Goal: Task Accomplishment & Management: Use online tool/utility

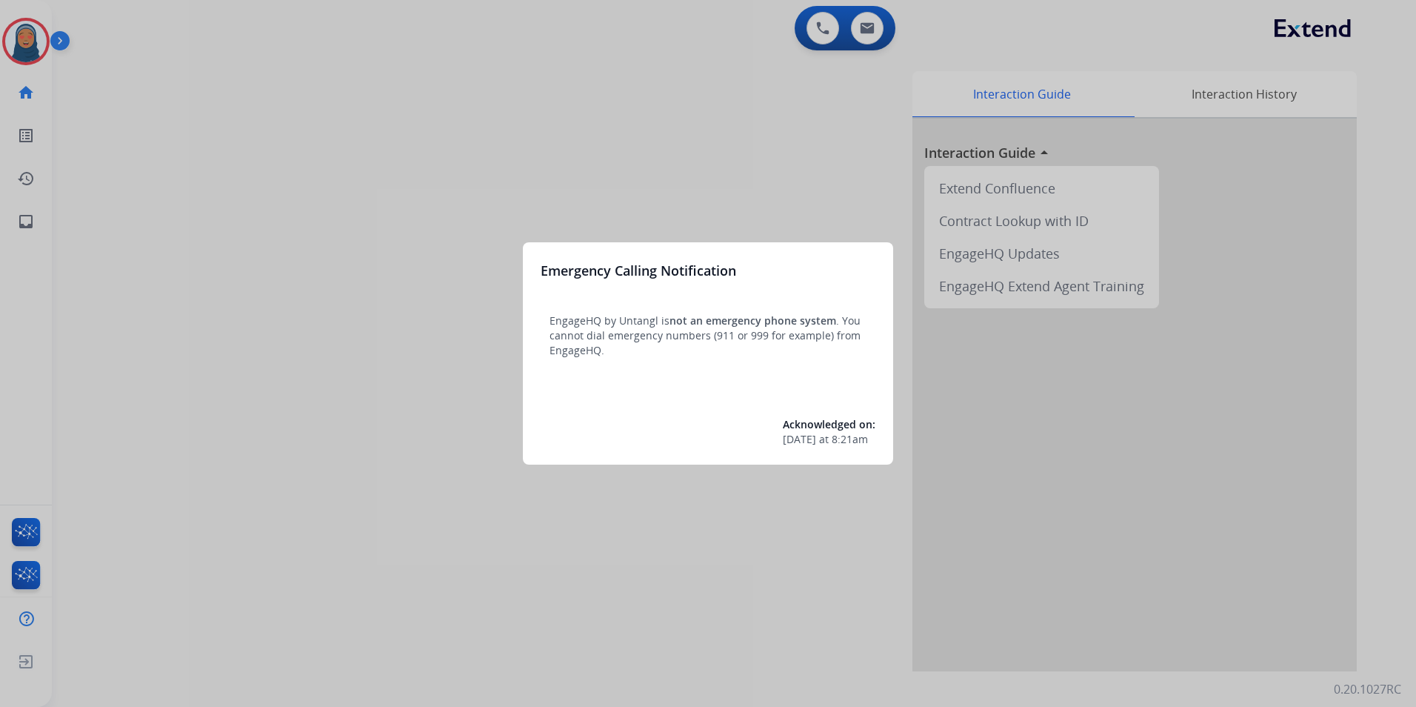
click at [34, 53] on div at bounding box center [708, 353] width 1416 height 707
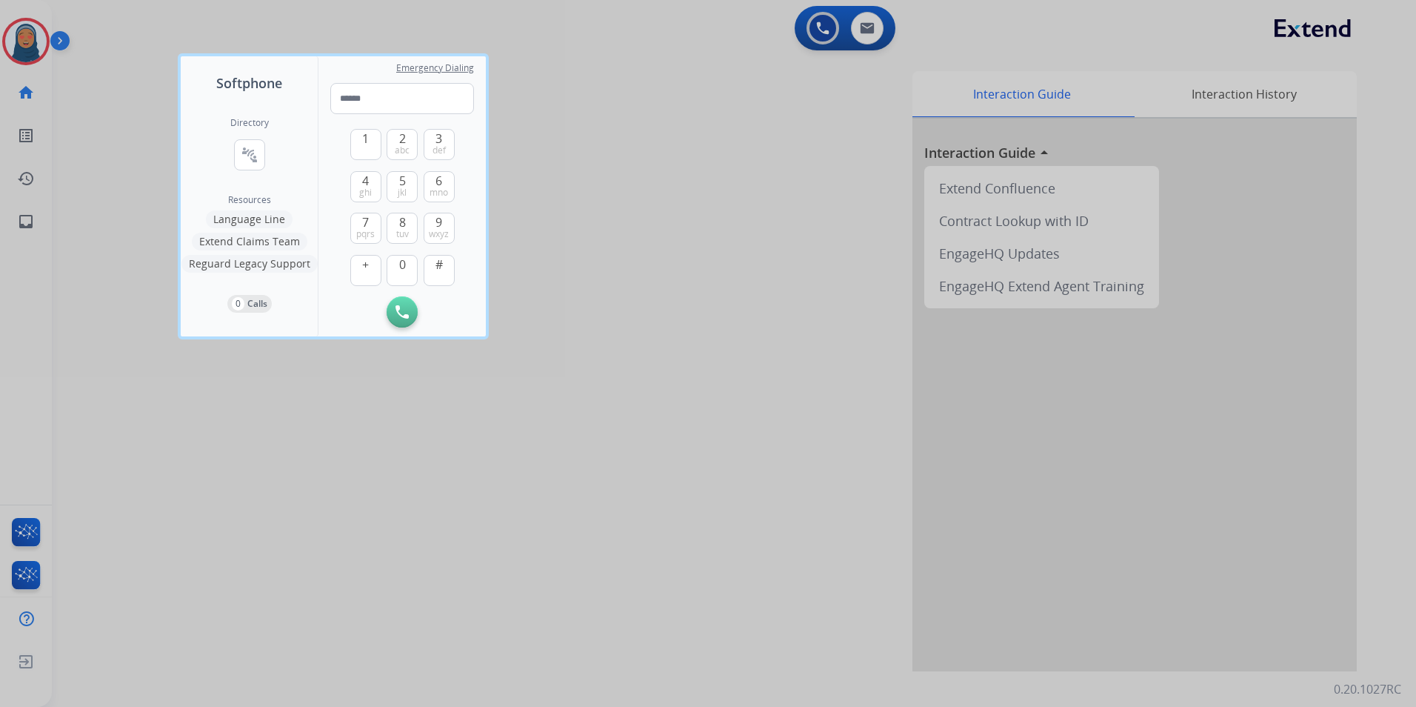
click at [34, 53] on div at bounding box center [708, 353] width 1416 height 707
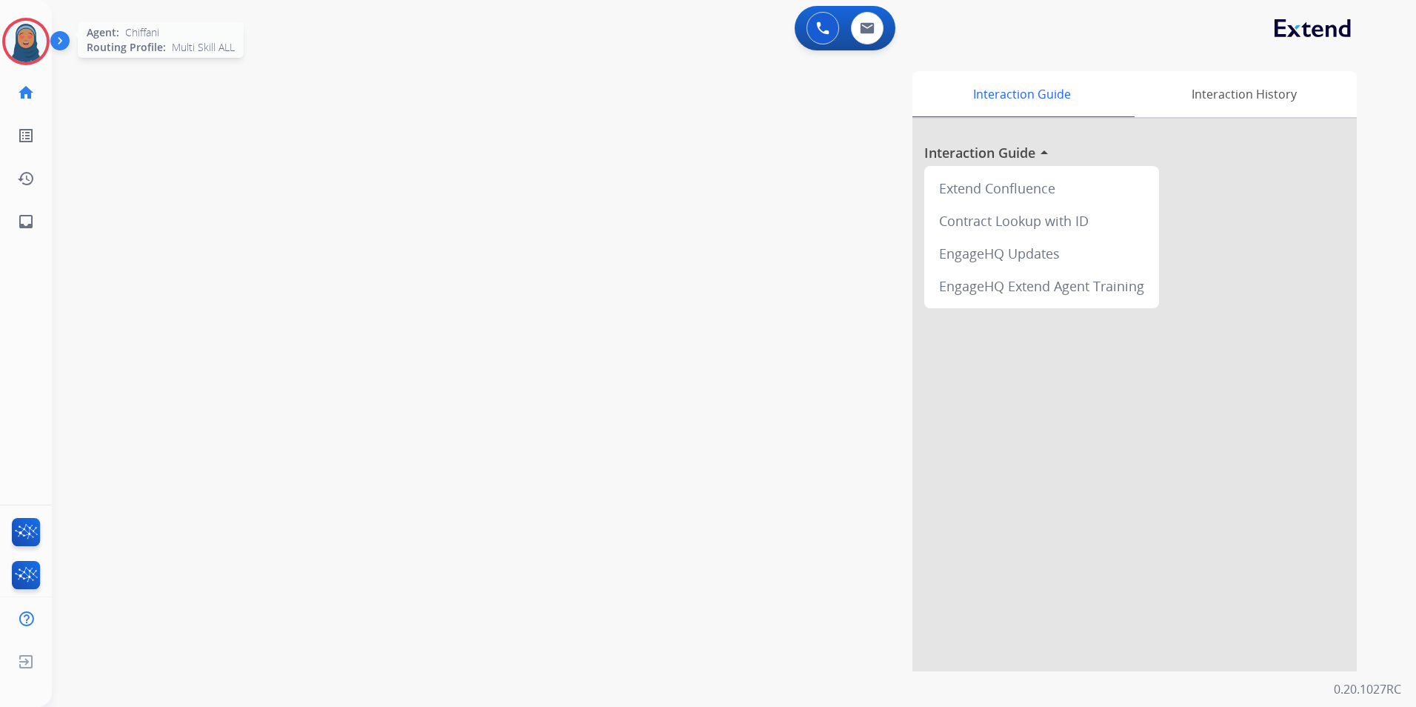
click at [36, 53] on img at bounding box center [25, 41] width 41 height 41
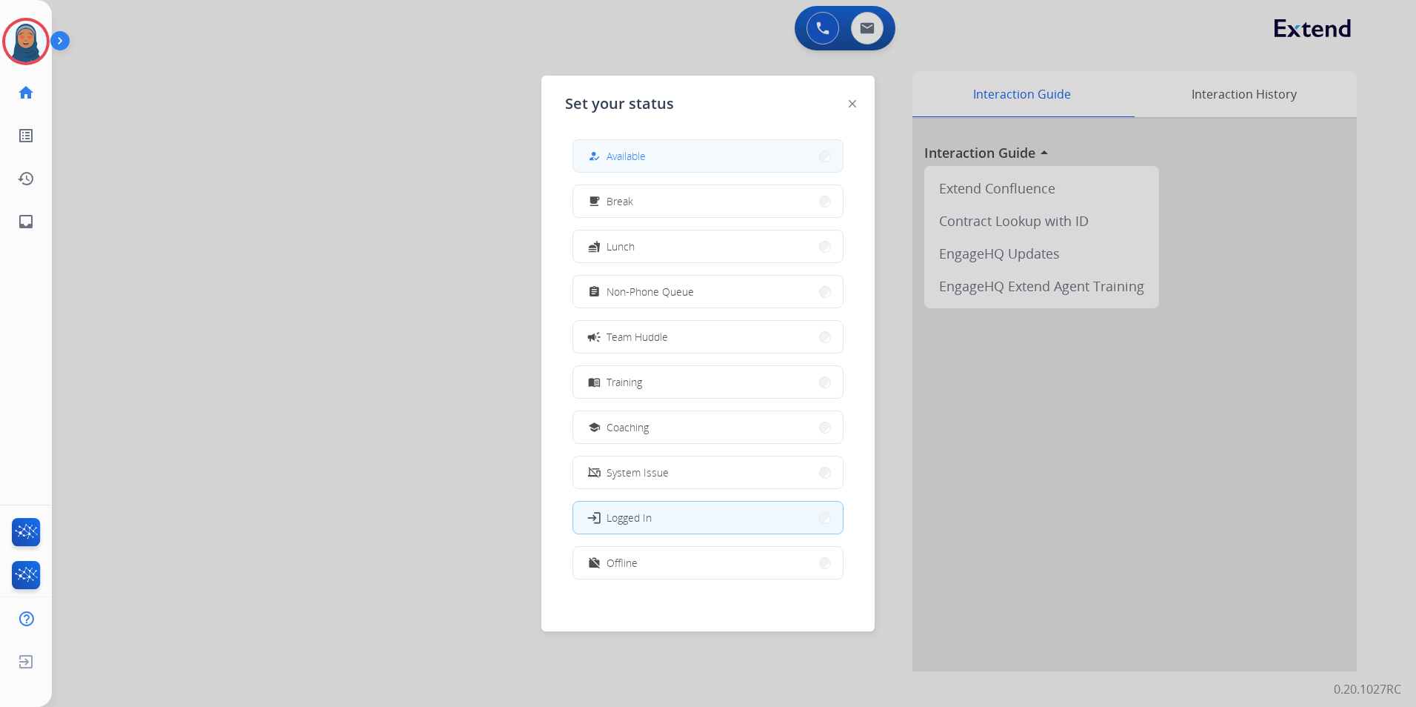
click at [703, 161] on button "how_to_reg Available" at bounding box center [708, 156] width 270 height 32
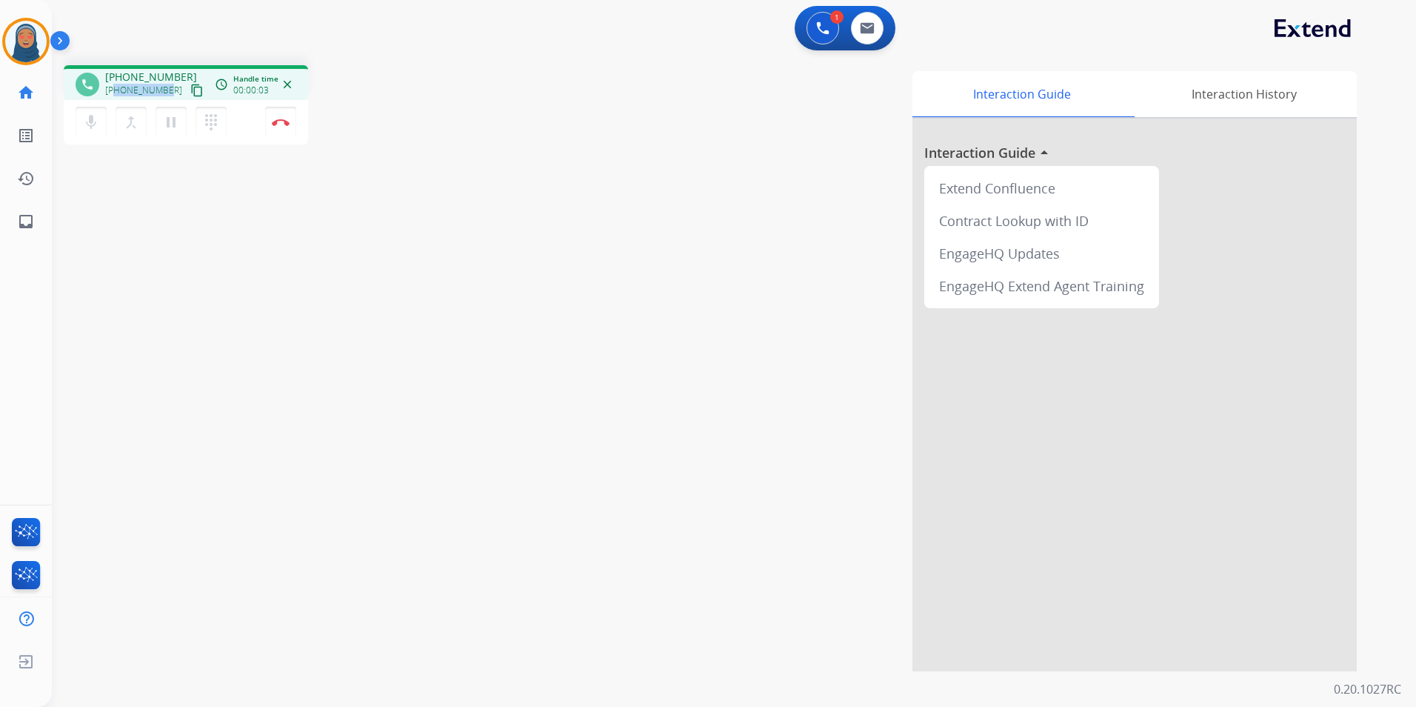
drag, startPoint x: 168, startPoint y: 93, endPoint x: 114, endPoint y: 93, distance: 54.1
click at [114, 93] on div "[PHONE_NUMBER] content_copy" at bounding box center [155, 90] width 101 height 18
copy span "7708521500"
click at [271, 122] on button "Disconnect" at bounding box center [280, 122] width 31 height 31
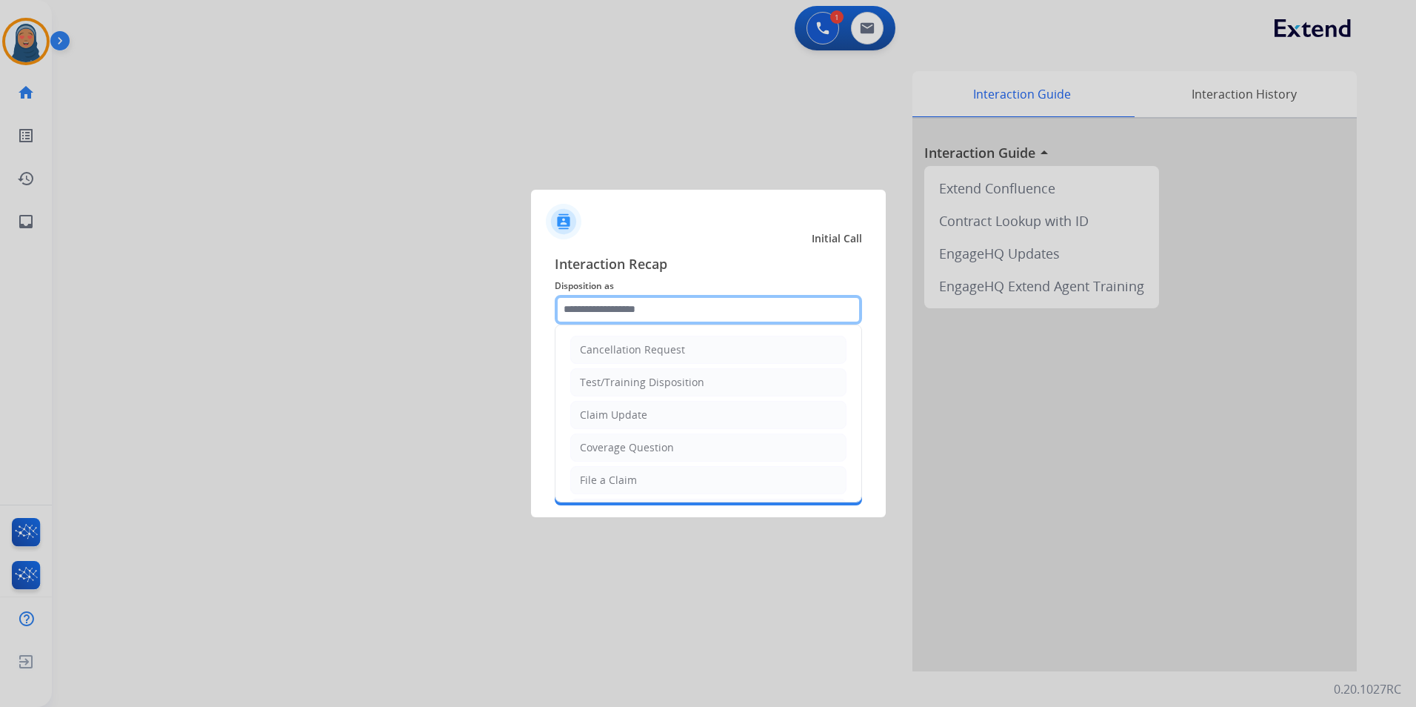
click at [639, 310] on input "text" at bounding box center [708, 310] width 307 height 30
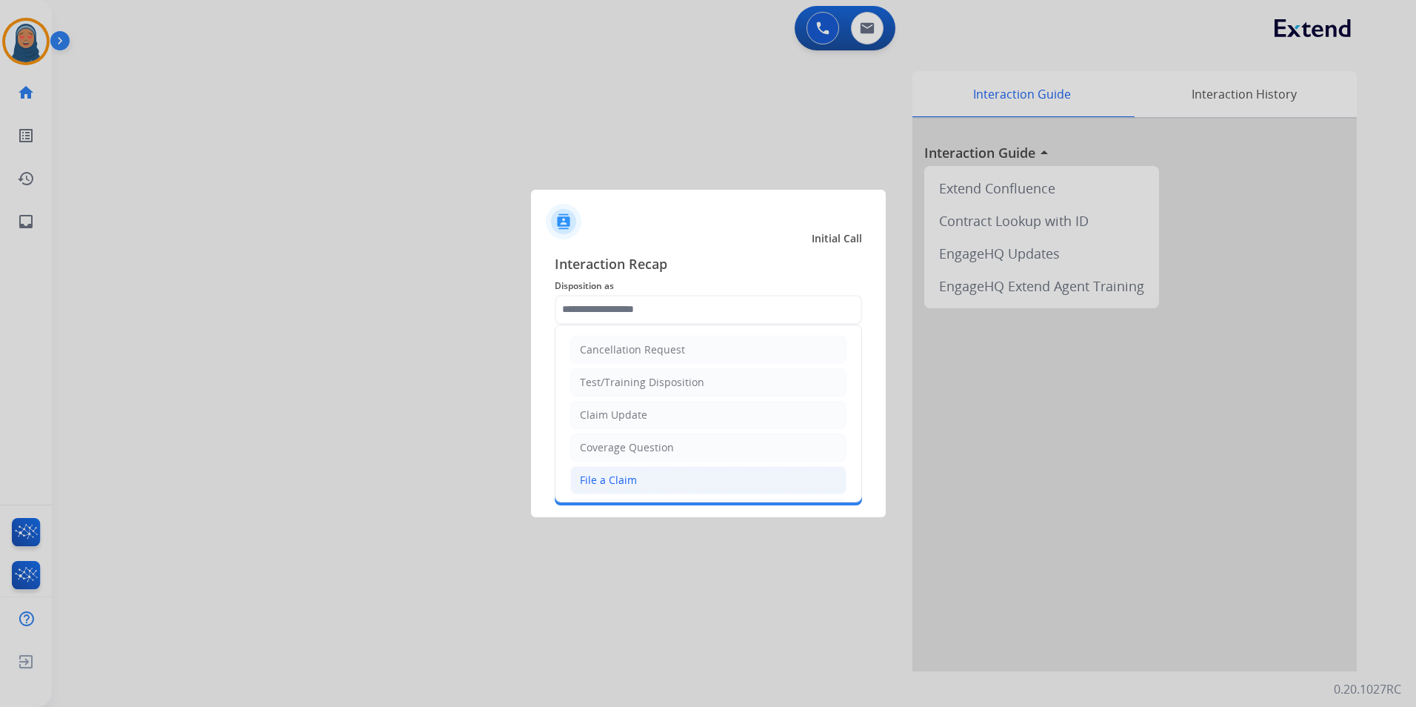
click at [698, 474] on li "File a Claim" at bounding box center [708, 480] width 276 height 28
type input "**********"
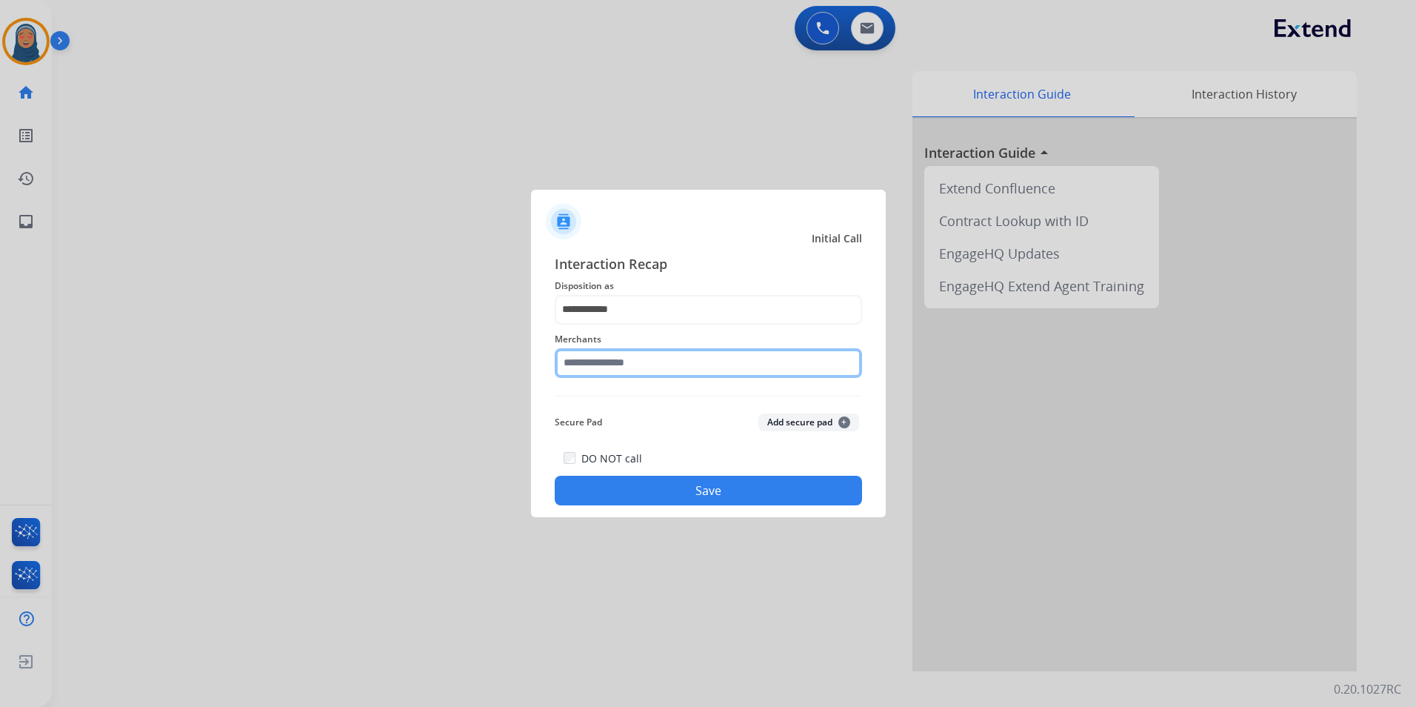
click at [631, 361] on input "text" at bounding box center [708, 363] width 307 height 30
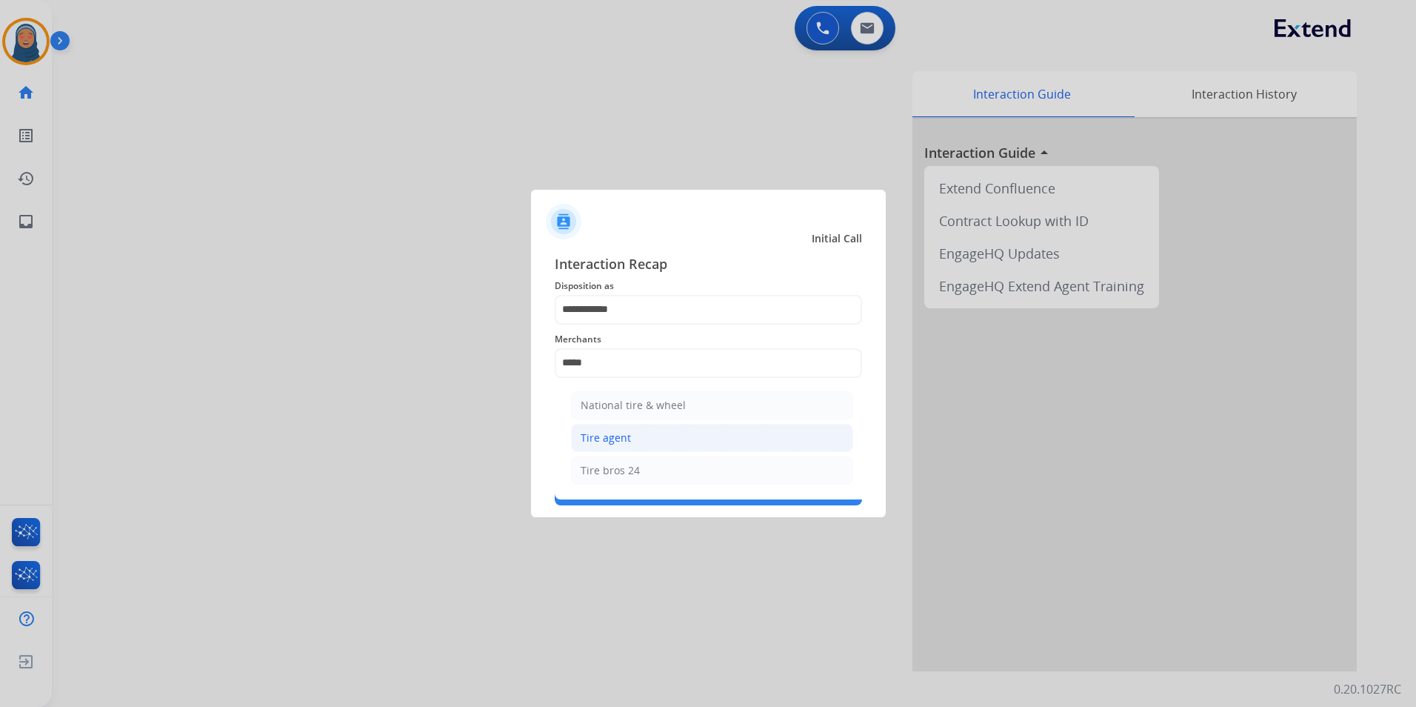
click at [673, 438] on li "Tire agent" at bounding box center [712, 438] width 282 height 28
type input "**********"
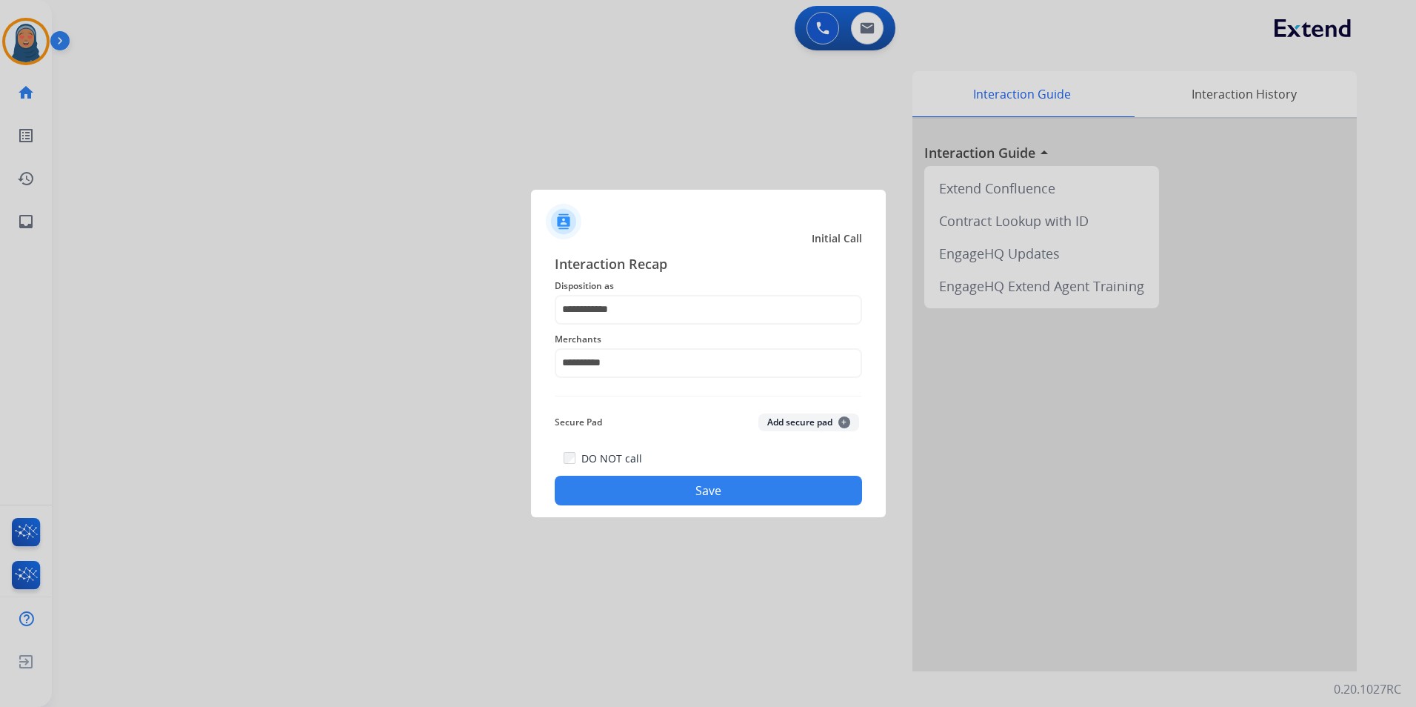
click at [692, 490] on button "Save" at bounding box center [708, 491] width 307 height 30
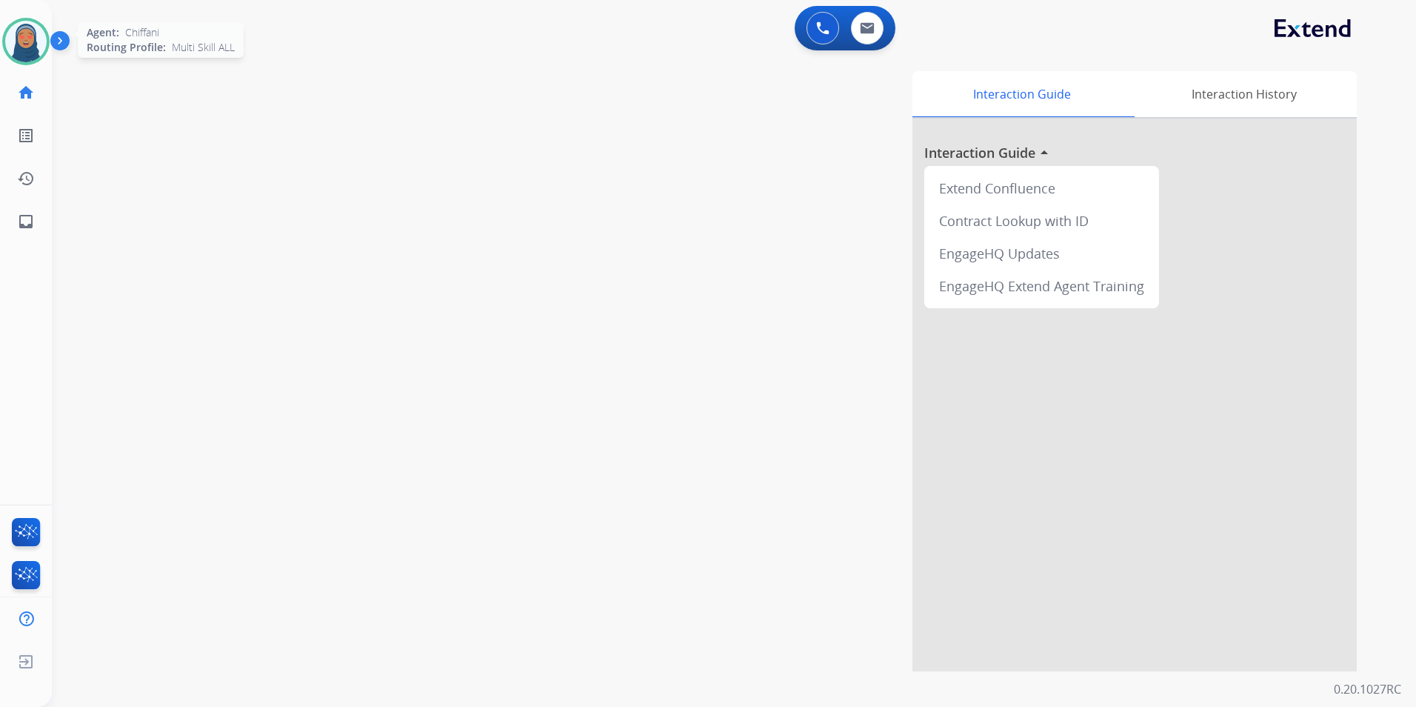
click at [32, 44] on img at bounding box center [25, 41] width 41 height 41
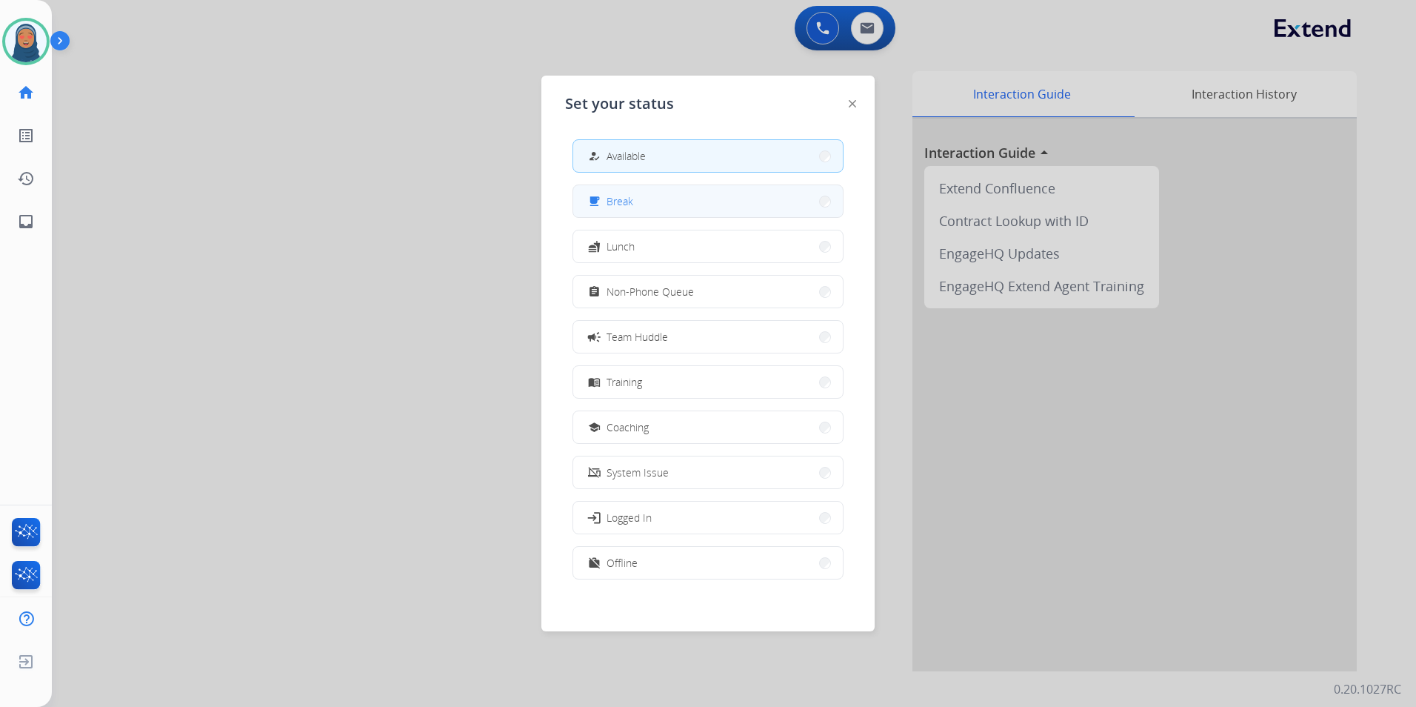
click at [698, 199] on button "free_breakfast Break" at bounding box center [708, 201] width 270 height 32
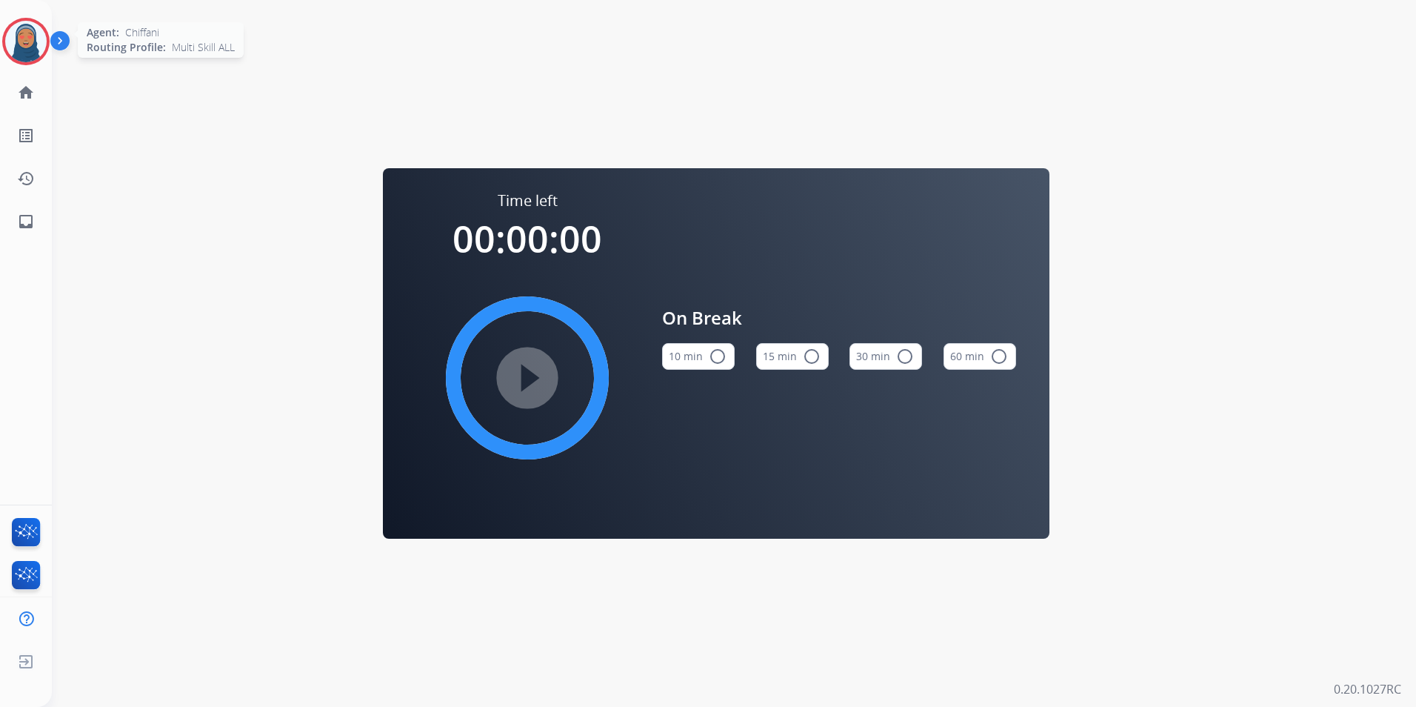
click at [24, 56] on img at bounding box center [25, 41] width 41 height 41
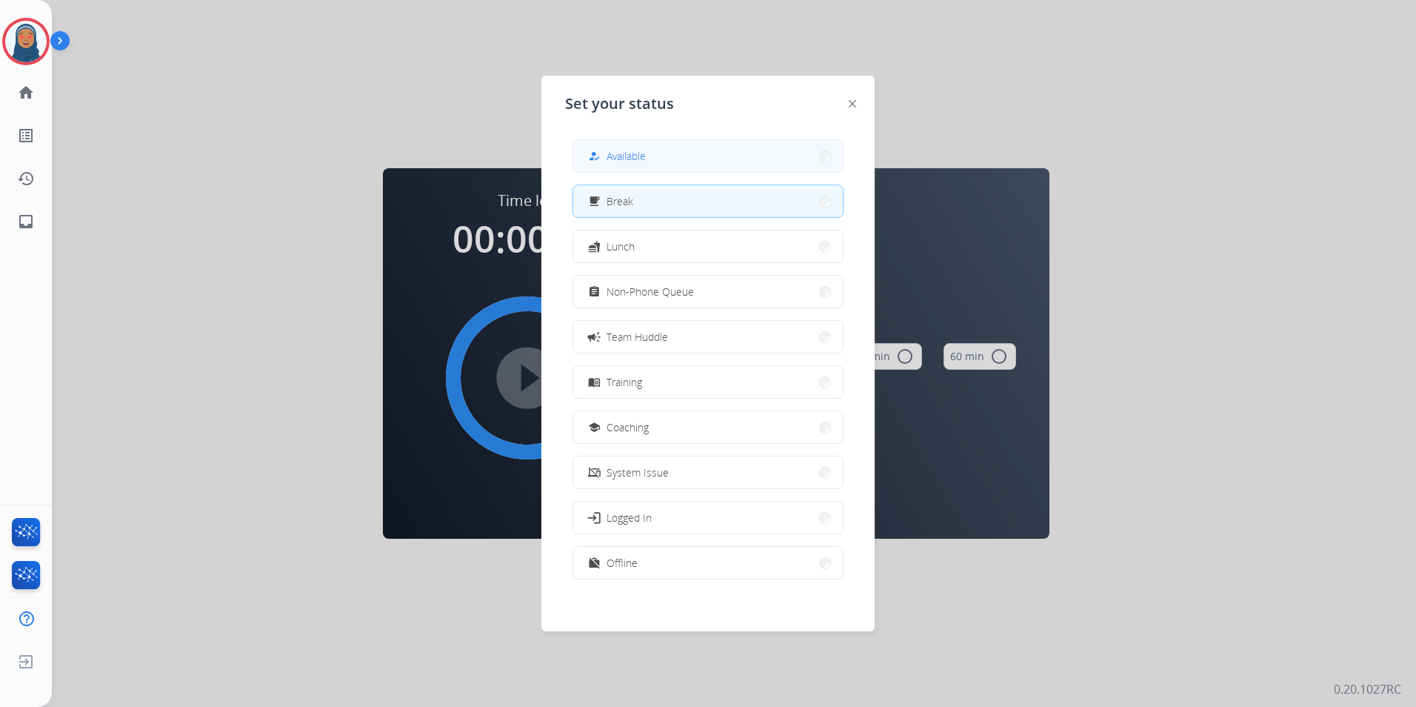
click at [691, 153] on button "how_to_reg Available" at bounding box center [708, 156] width 270 height 32
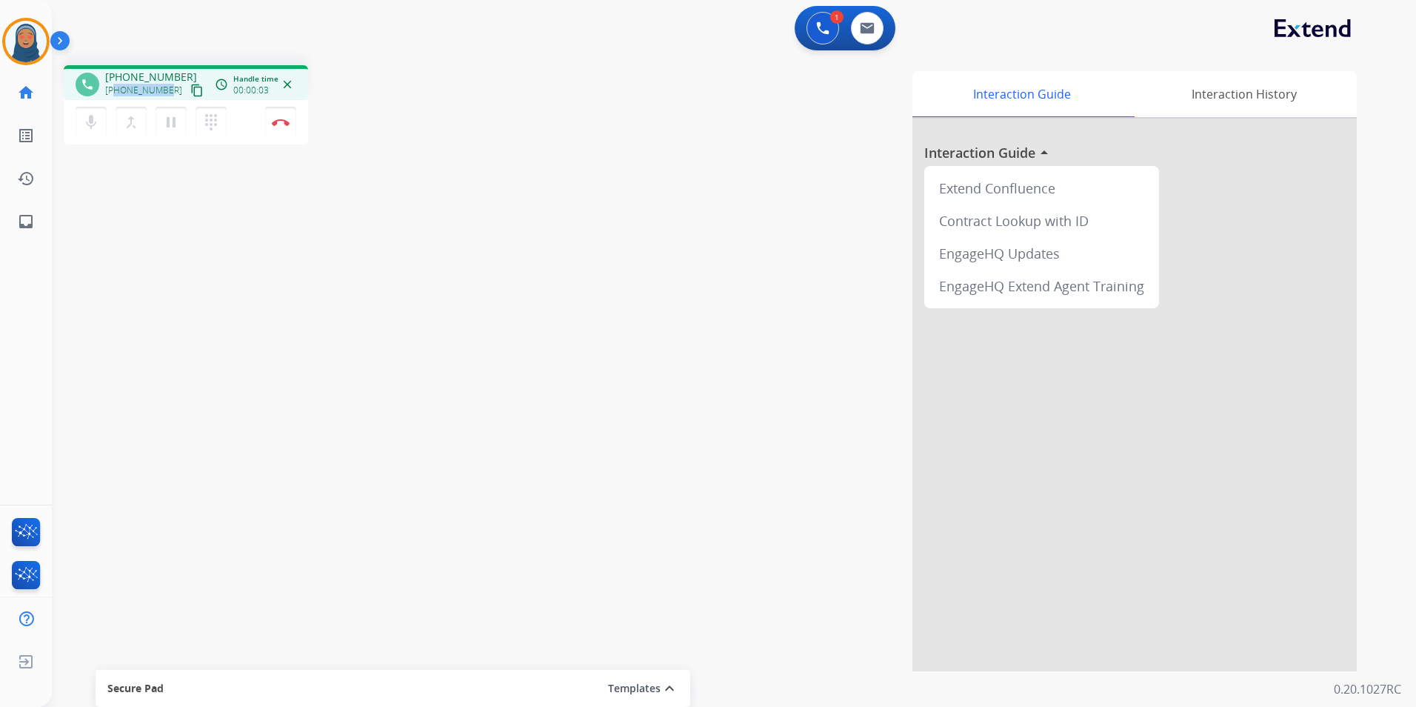
drag, startPoint x: 166, startPoint y: 93, endPoint x: 113, endPoint y: 96, distance: 52.7
click at [113, 96] on div "[PHONE_NUMBER] content_copy" at bounding box center [155, 90] width 101 height 18
copy span "9173991363"
click at [287, 130] on button "Disconnect" at bounding box center [280, 122] width 31 height 31
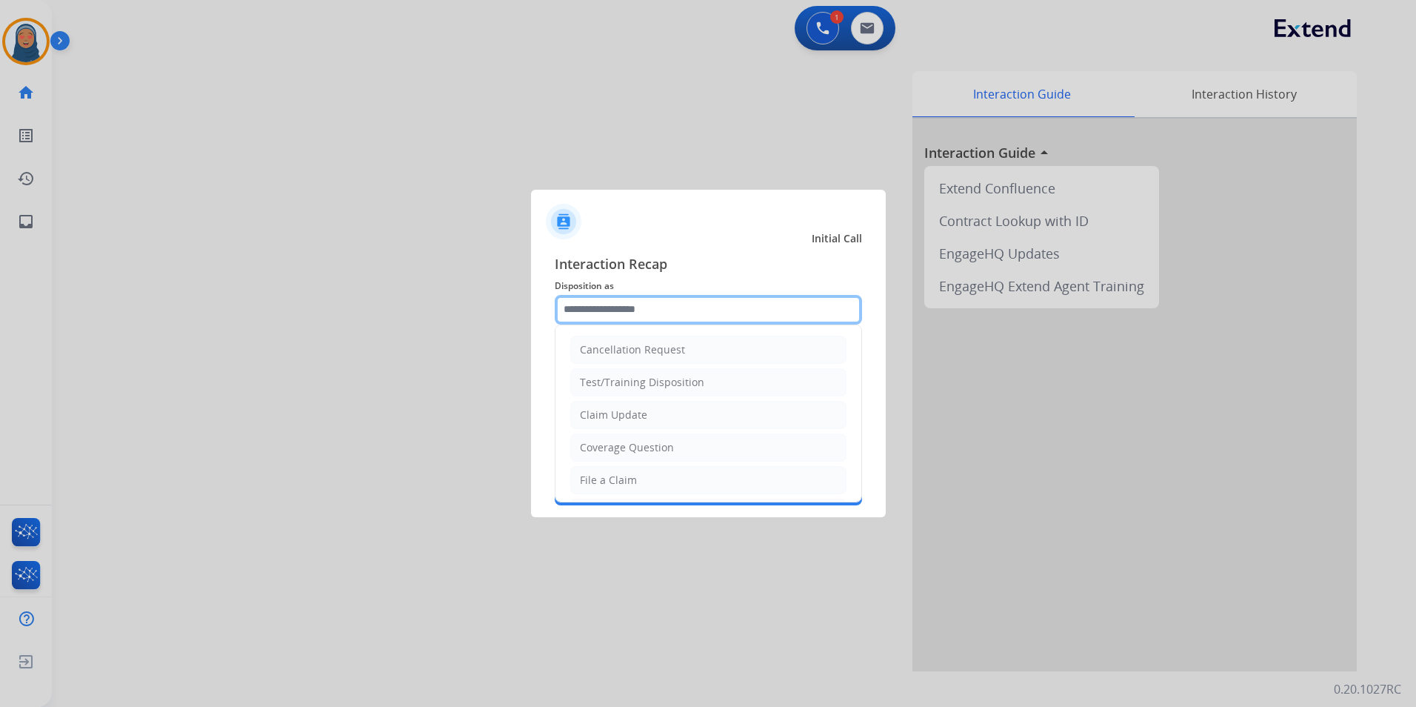
click at [679, 313] on input "text" at bounding box center [708, 310] width 307 height 30
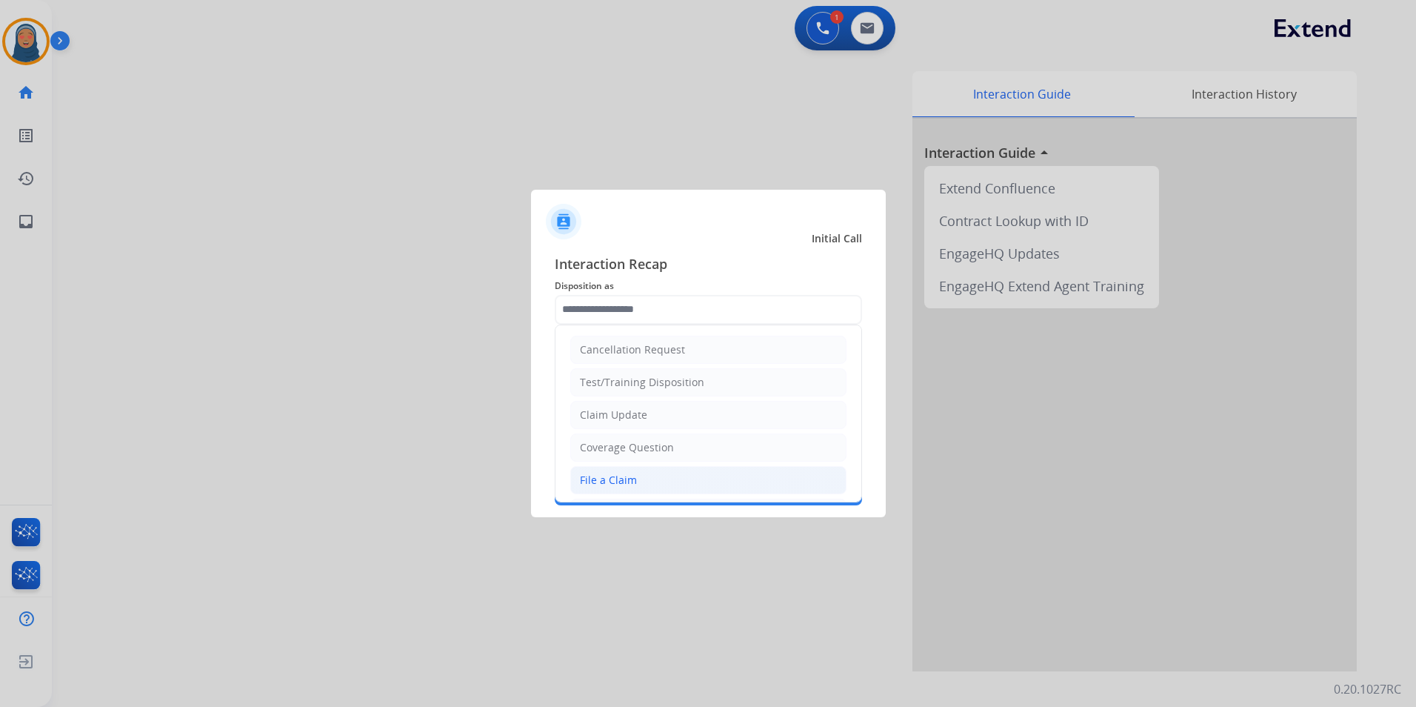
click at [636, 489] on li "File a Claim" at bounding box center [708, 480] width 276 height 28
type input "**********"
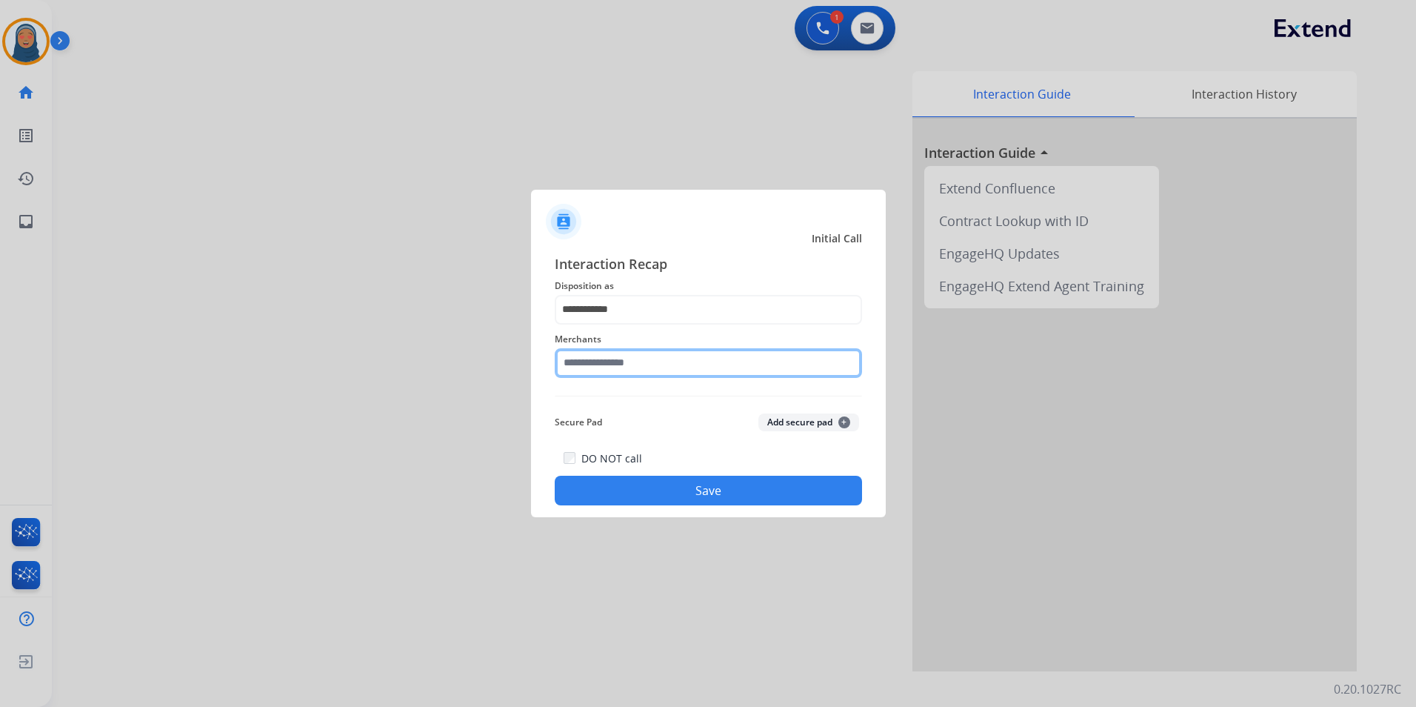
click at [633, 372] on input "text" at bounding box center [708, 363] width 307 height 30
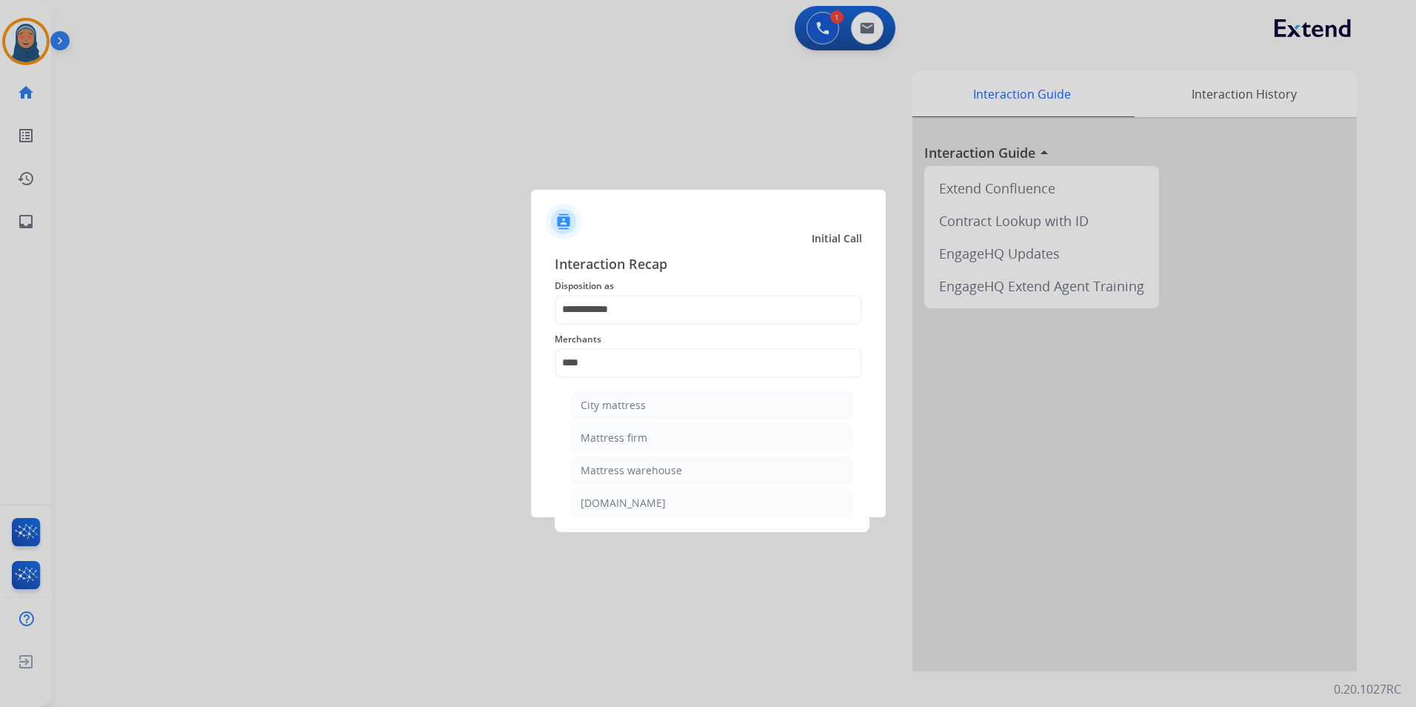
drag, startPoint x: 633, startPoint y: 428, endPoint x: 643, endPoint y: 440, distance: 15.7
click at [633, 430] on li "Mattress firm" at bounding box center [712, 438] width 282 height 28
type input "**********"
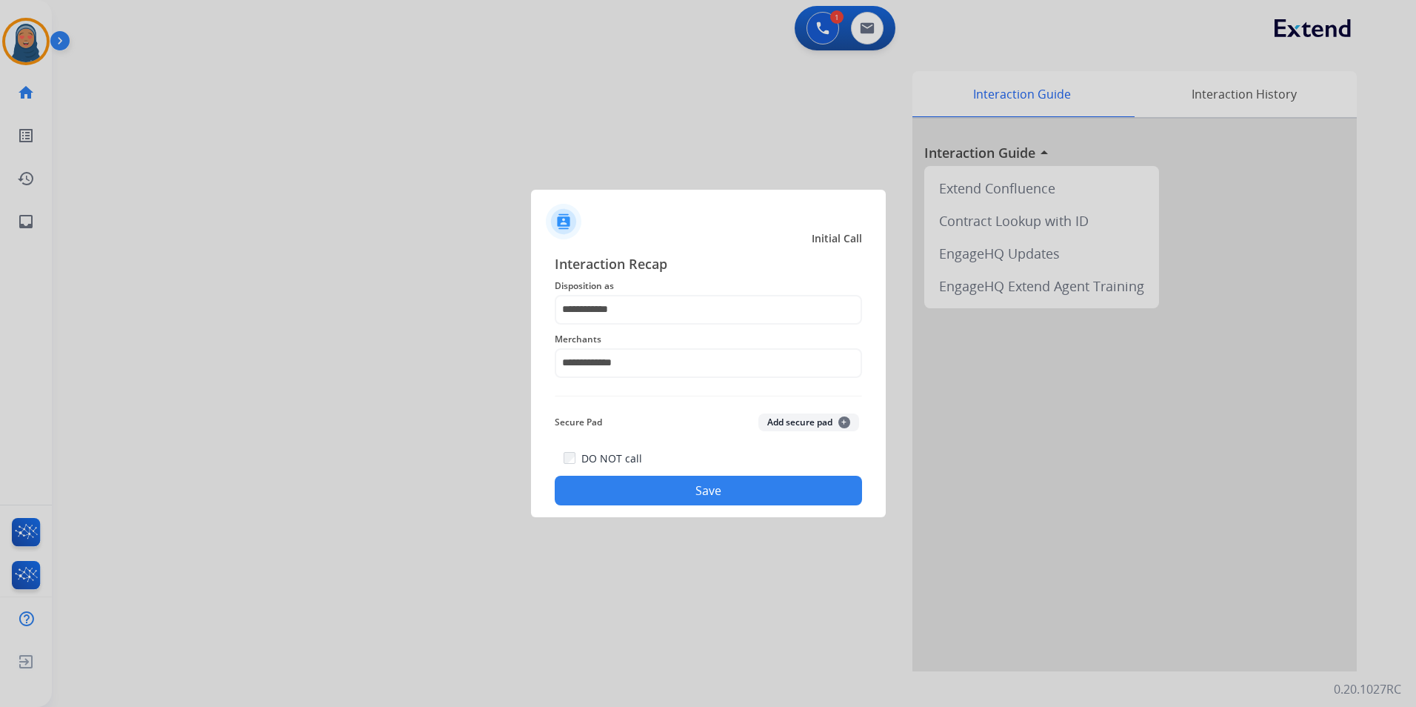
click at [684, 486] on button "Save" at bounding box center [708, 491] width 307 height 30
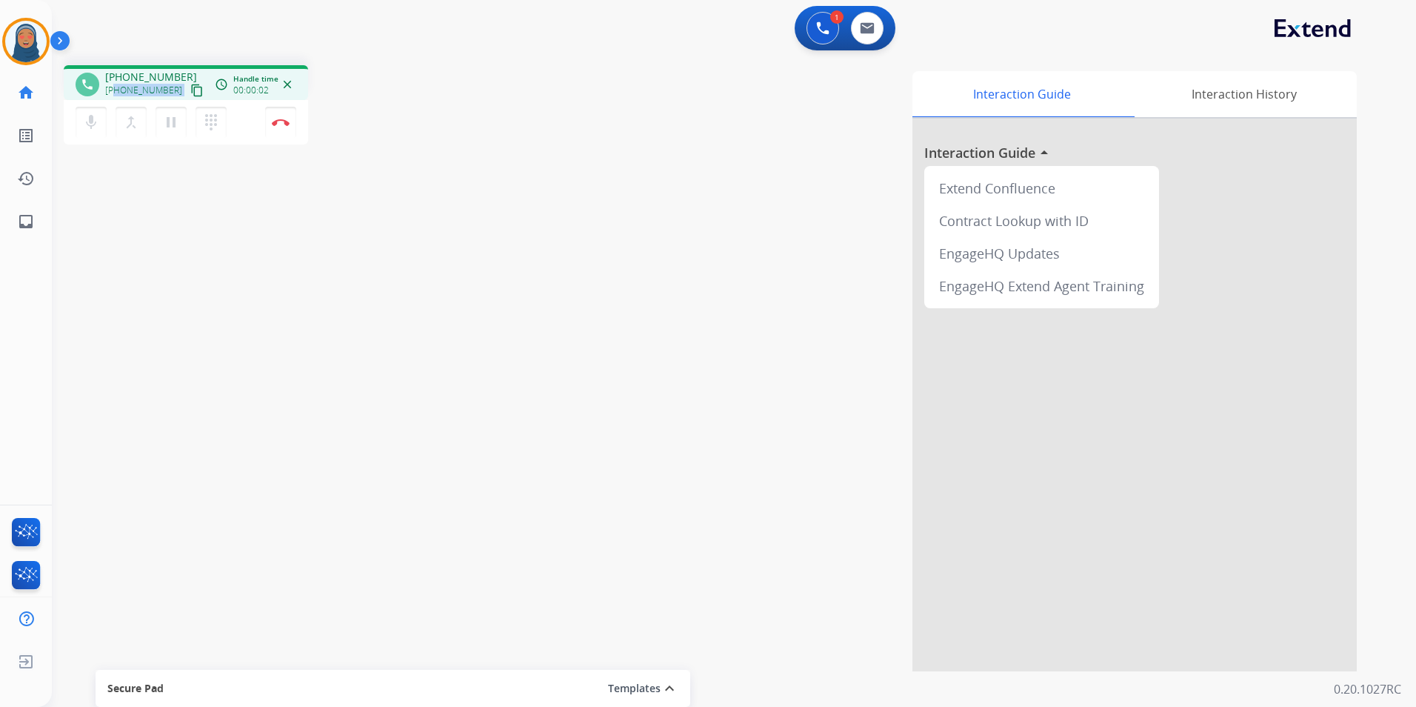
drag, startPoint x: 170, startPoint y: 90, endPoint x: 116, endPoint y: 91, distance: 54.1
click at [116, 91] on div "[PHONE_NUMBER] content_copy" at bounding box center [155, 90] width 101 height 18
copy div "8122439905 content_copy access_time Call metrics Queue 00:09 Hold 00:00 Talk 00…"
click at [290, 134] on button "Disconnect" at bounding box center [280, 122] width 31 height 31
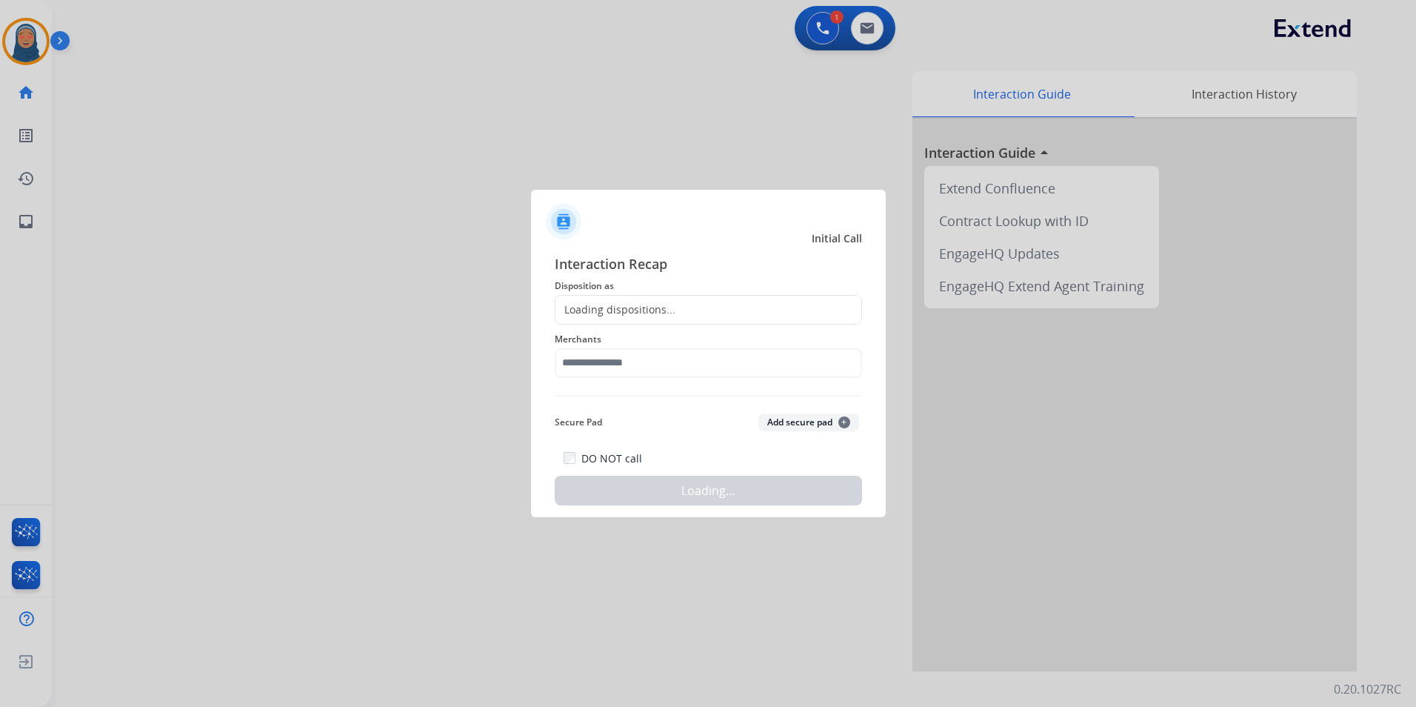
click at [687, 306] on div "Loading dispositions..." at bounding box center [708, 310] width 307 height 30
click at [670, 307] on div "Loading dispositions..." at bounding box center [616, 309] width 120 height 15
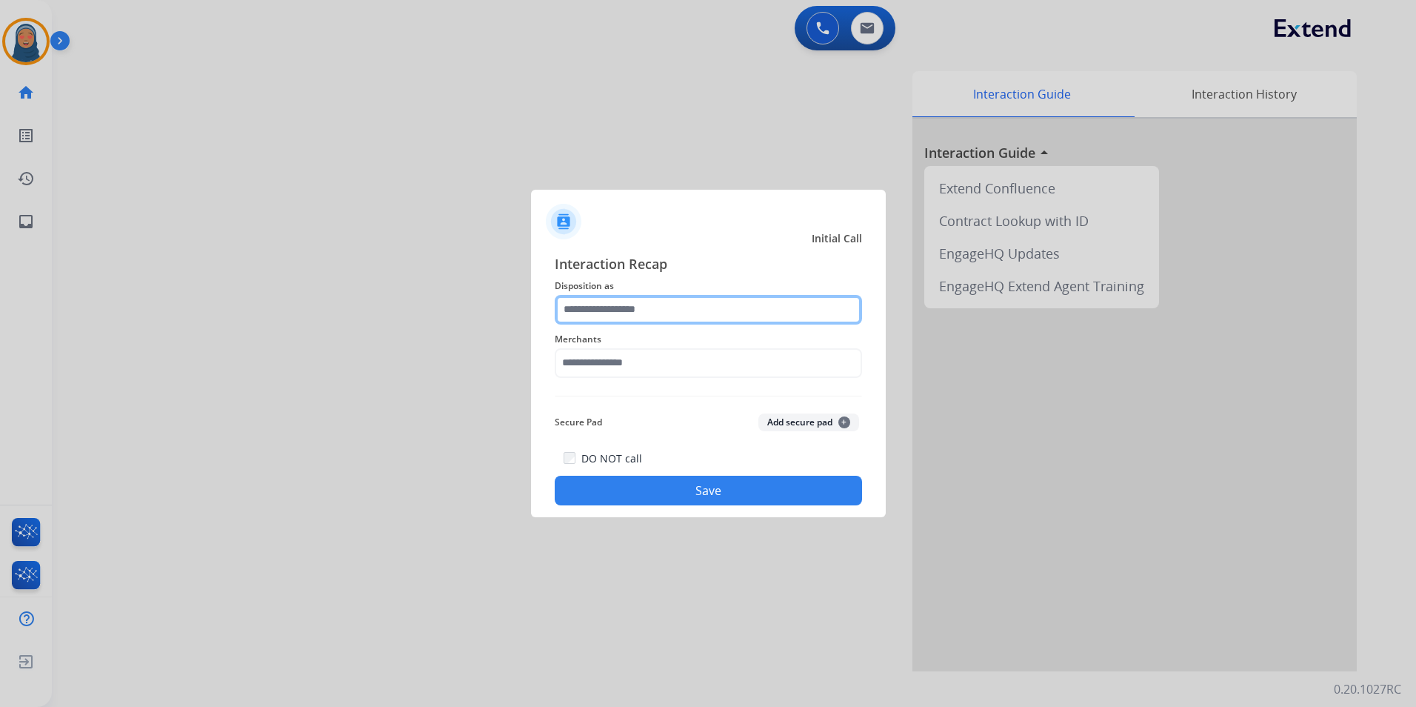
click at [662, 304] on input "text" at bounding box center [708, 310] width 307 height 30
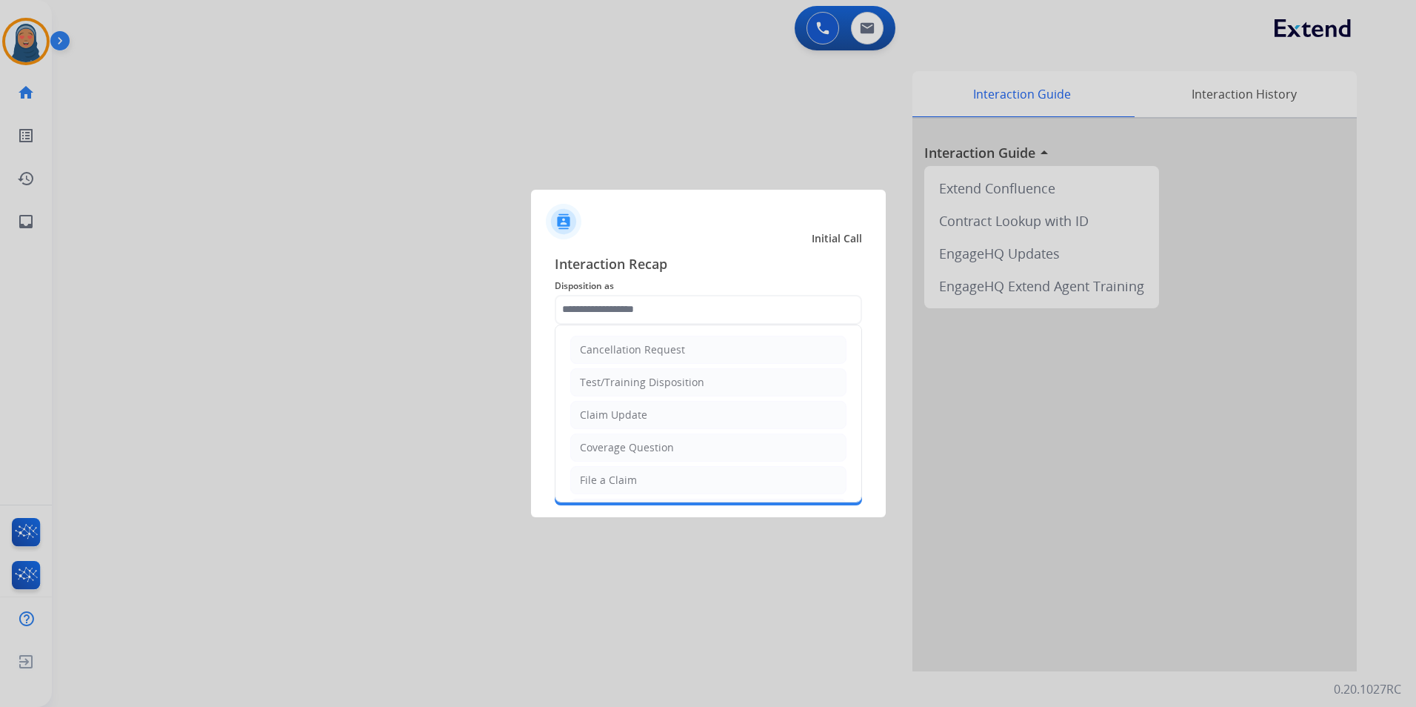
drag, startPoint x: 607, startPoint y: 480, endPoint x: 616, endPoint y: 451, distance: 30.2
click at [610, 470] on li "File a Claim" at bounding box center [708, 480] width 276 height 28
type input "**********"
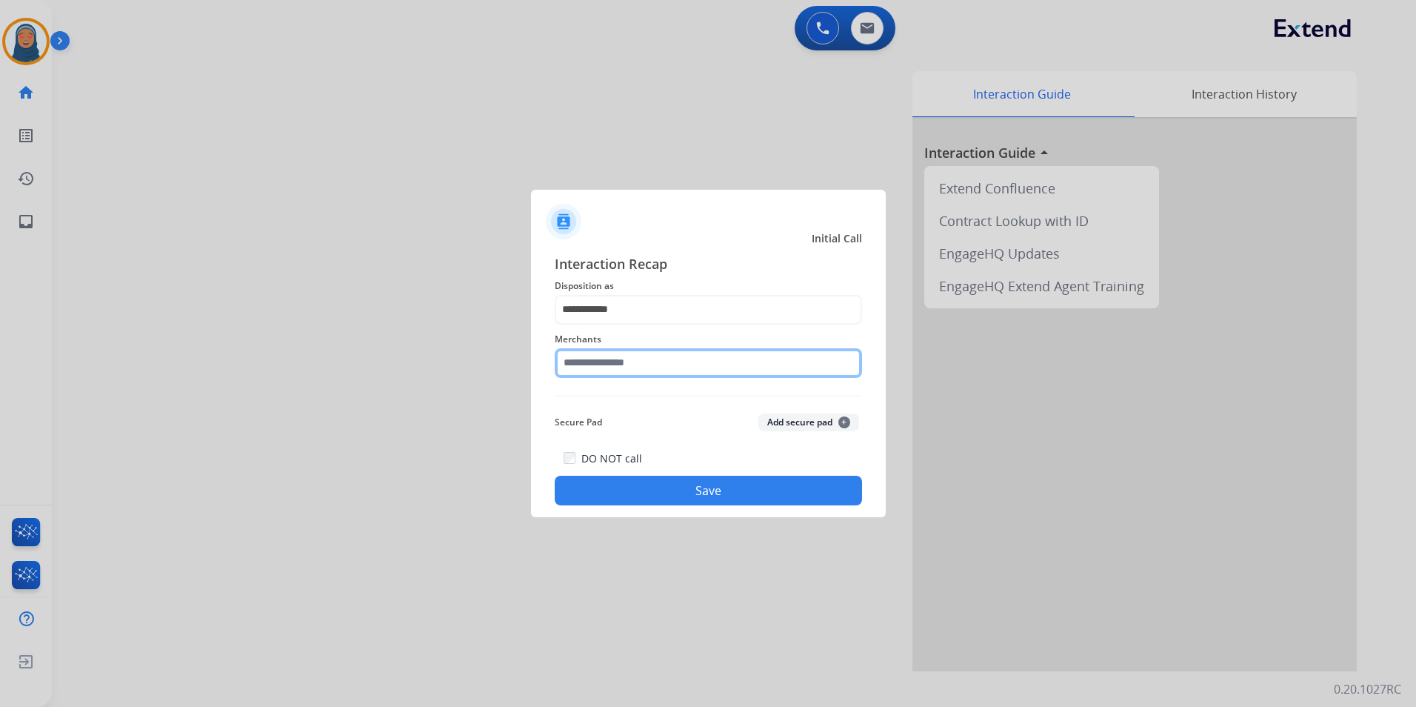
click at [631, 370] on input "text" at bounding box center [708, 363] width 307 height 30
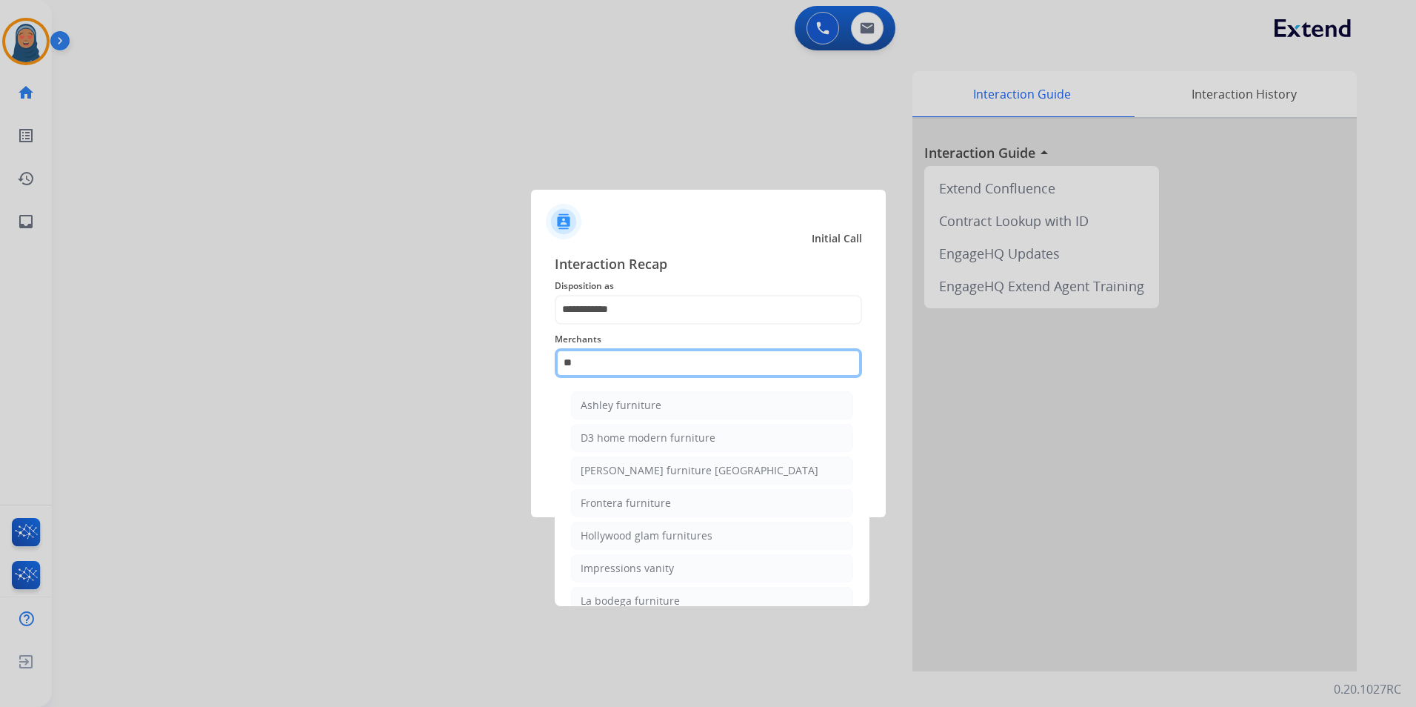
type input "*"
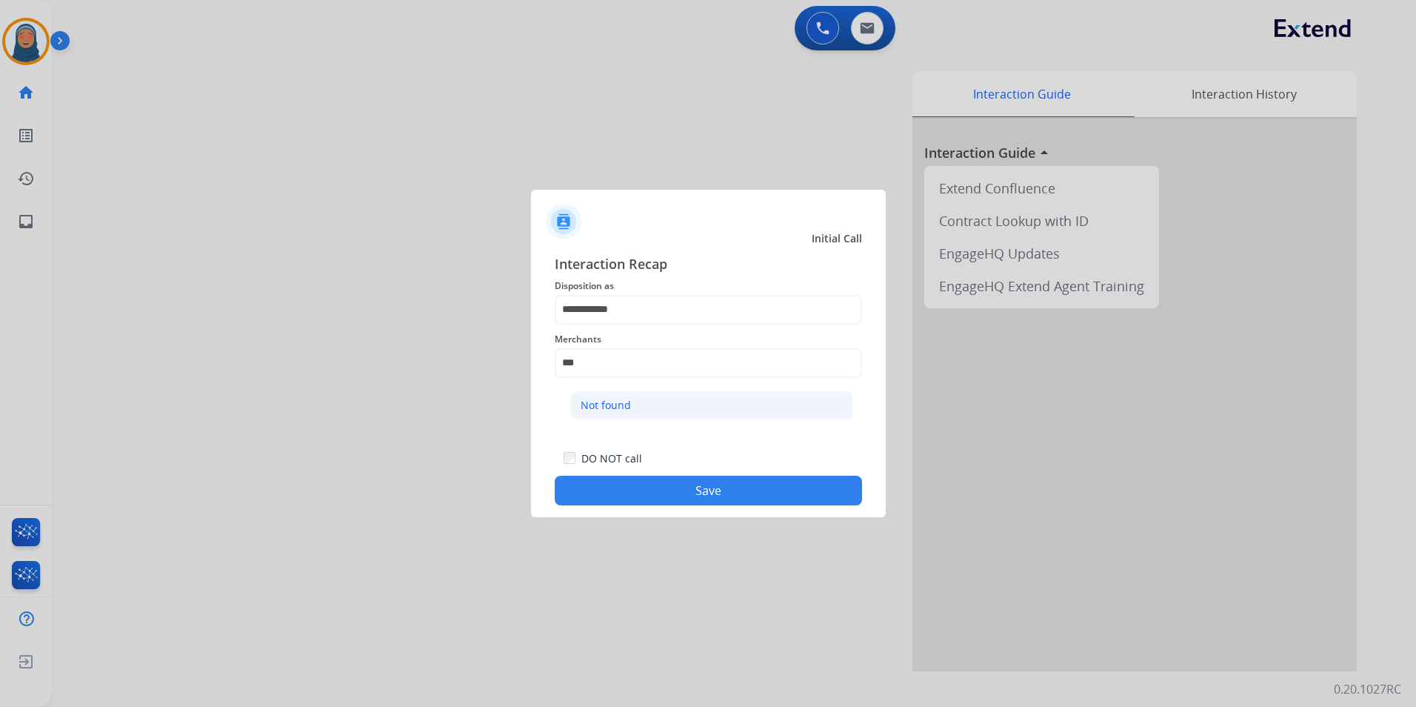
click at [613, 407] on div "Not found" at bounding box center [606, 405] width 50 height 15
type input "*********"
click at [673, 484] on button "Save" at bounding box center [708, 491] width 307 height 30
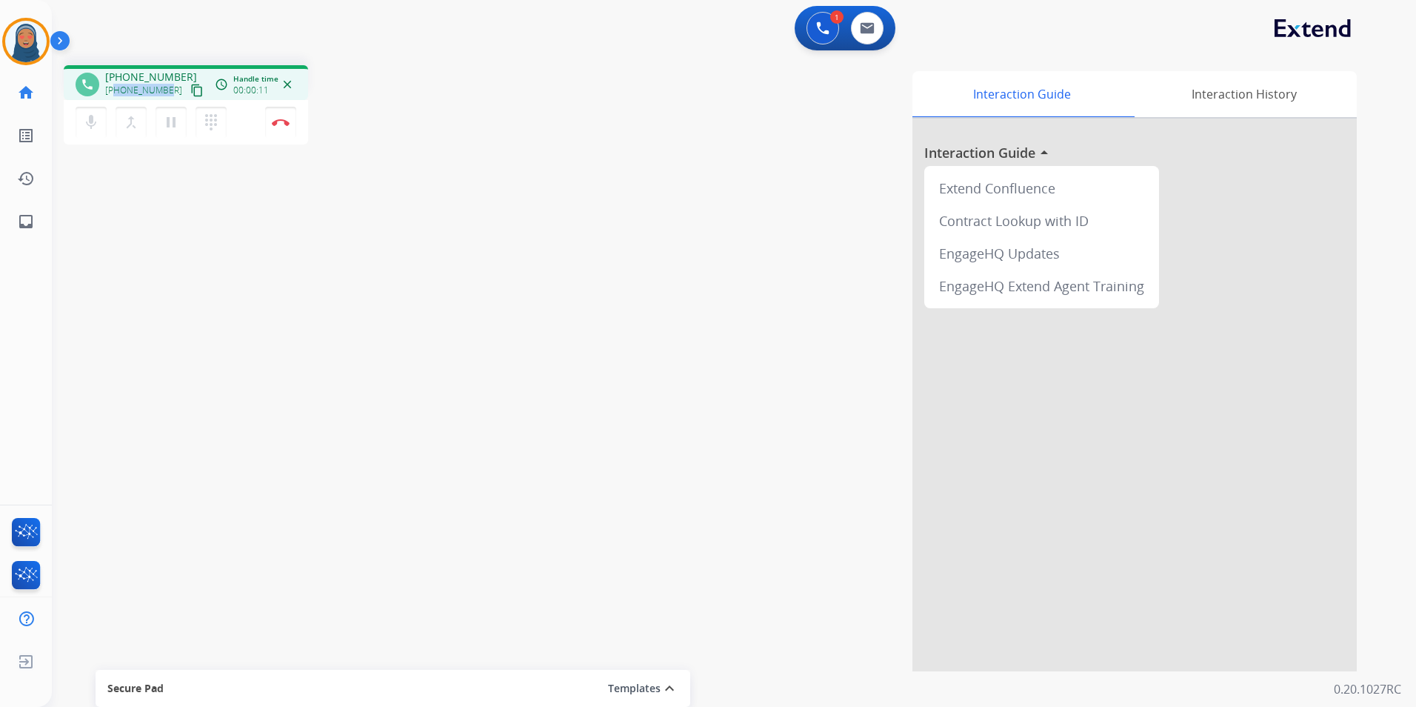
drag, startPoint x: 167, startPoint y: 87, endPoint x: 117, endPoint y: 93, distance: 50.6
click at [117, 93] on div "[PHONE_NUMBER] content_copy" at bounding box center [155, 90] width 101 height 18
copy span "6504906051"
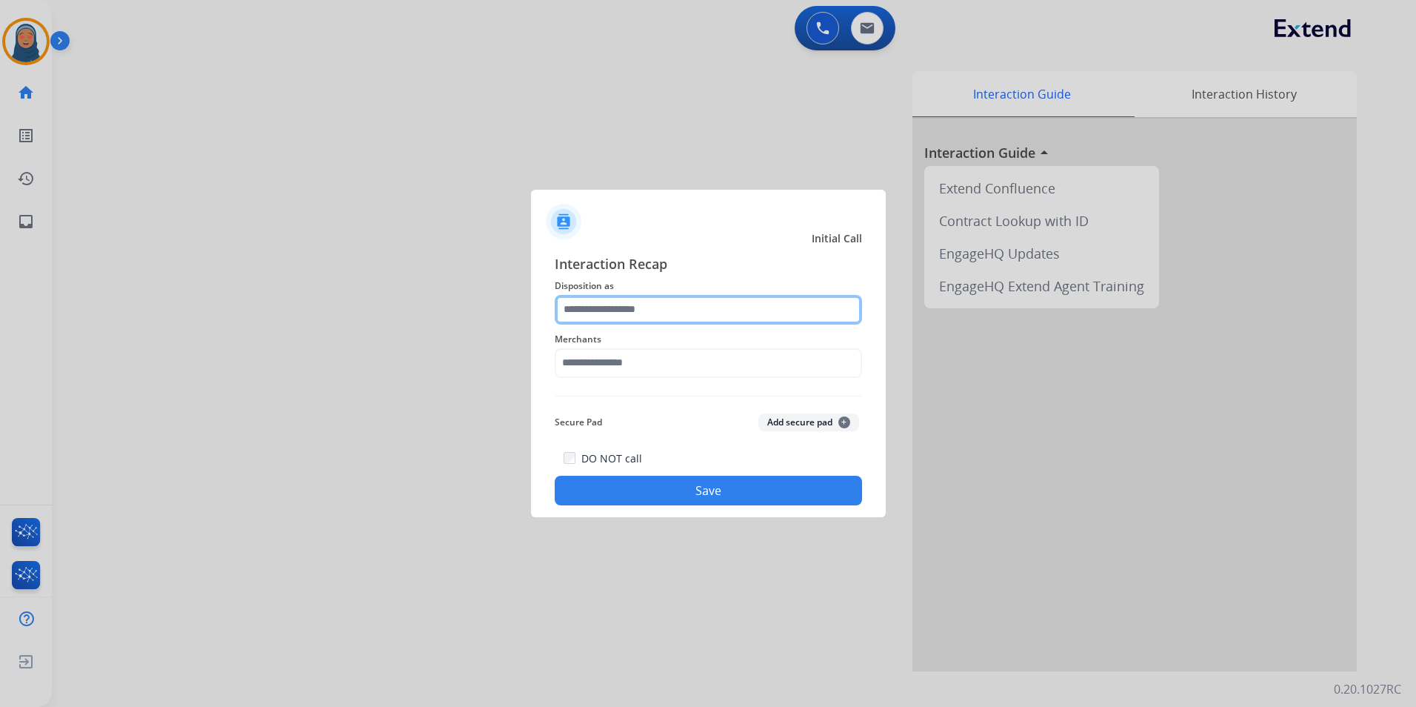
click at [589, 310] on input "text" at bounding box center [708, 310] width 307 height 30
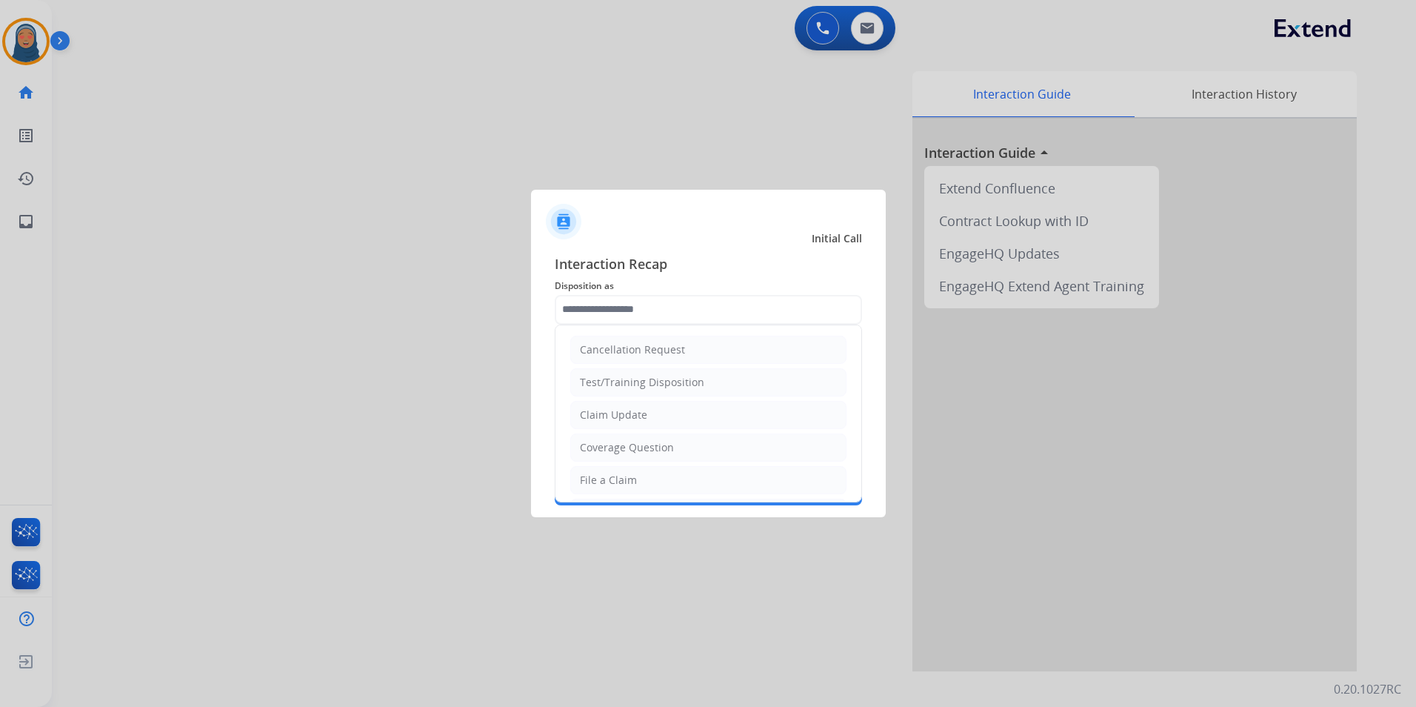
drag, startPoint x: 635, startPoint y: 476, endPoint x: 640, endPoint y: 396, distance: 80.2
click at [635, 468] on li "File a Claim" at bounding box center [708, 480] width 276 height 28
type input "**********"
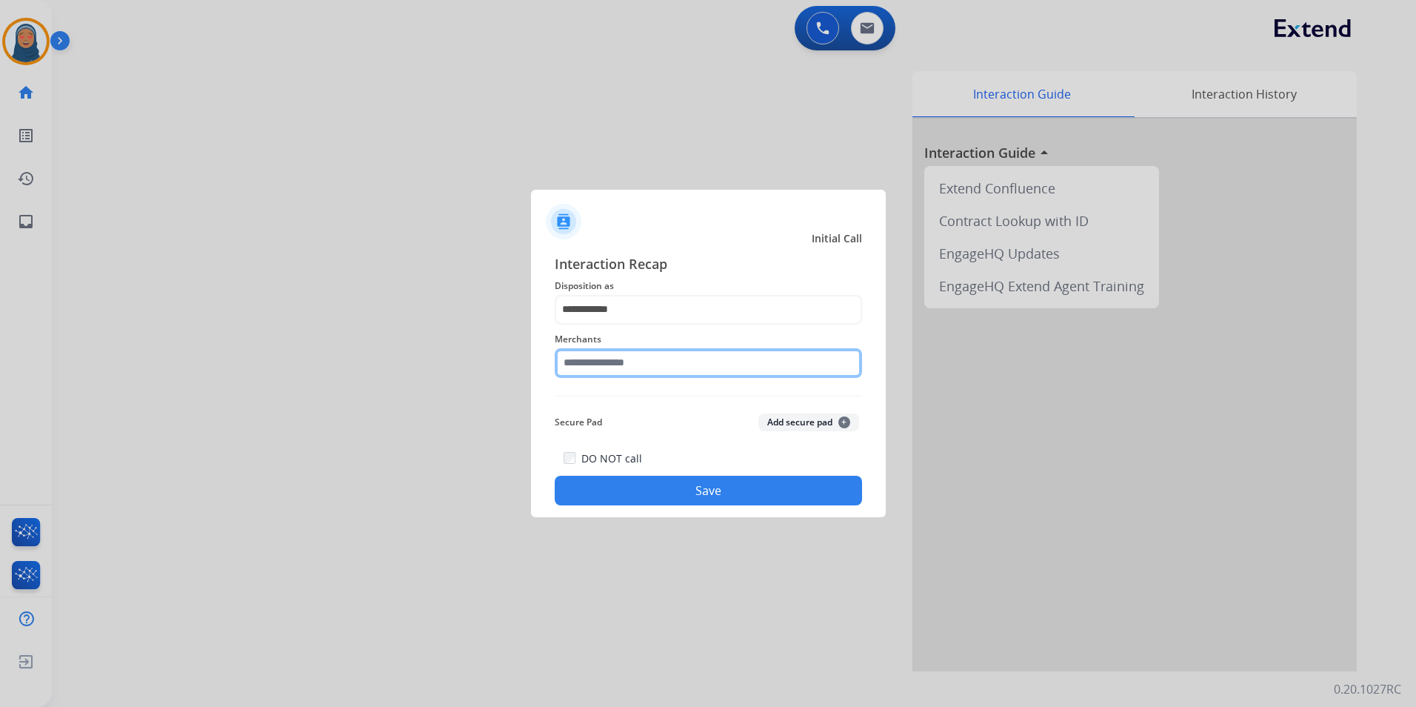
click at [644, 366] on input "text" at bounding box center [708, 363] width 307 height 30
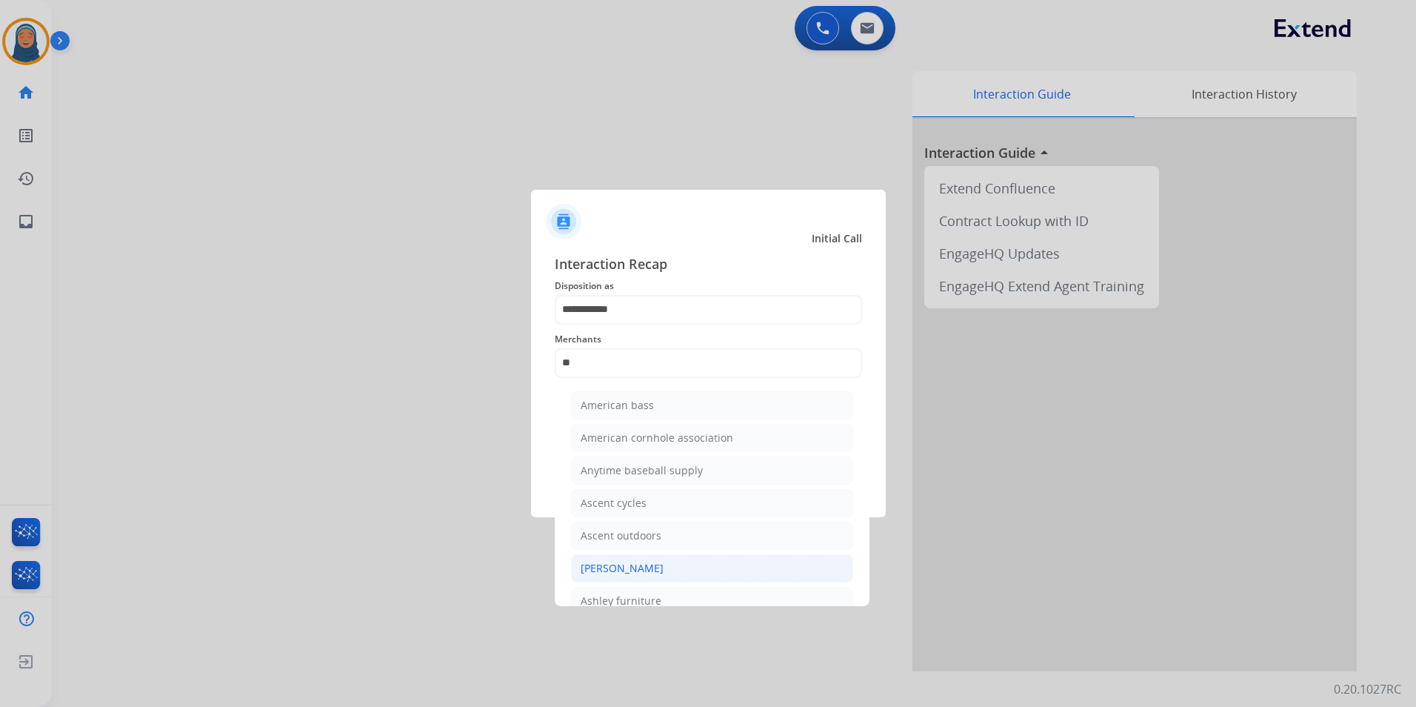
click at [663, 560] on li "[PERSON_NAME]" at bounding box center [712, 568] width 282 height 28
type input "**********"
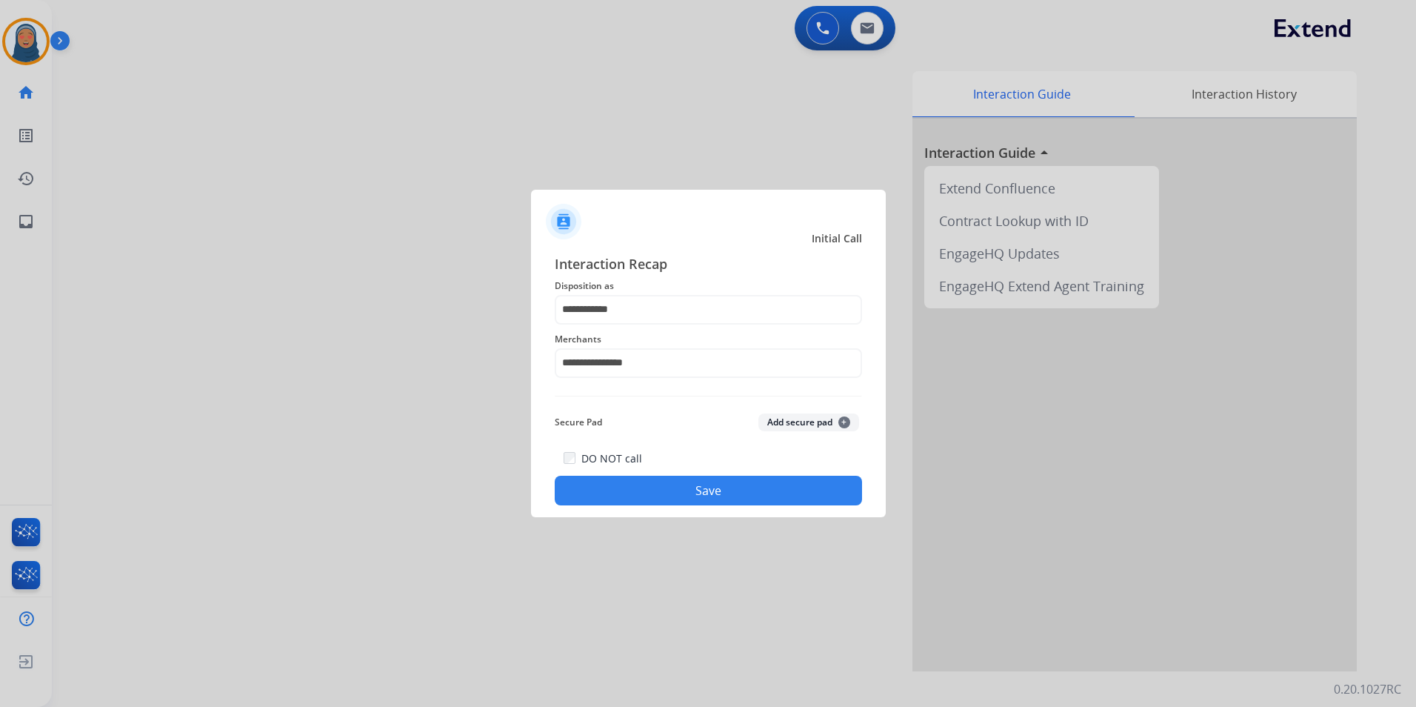
click at [718, 478] on button "Save" at bounding box center [708, 491] width 307 height 30
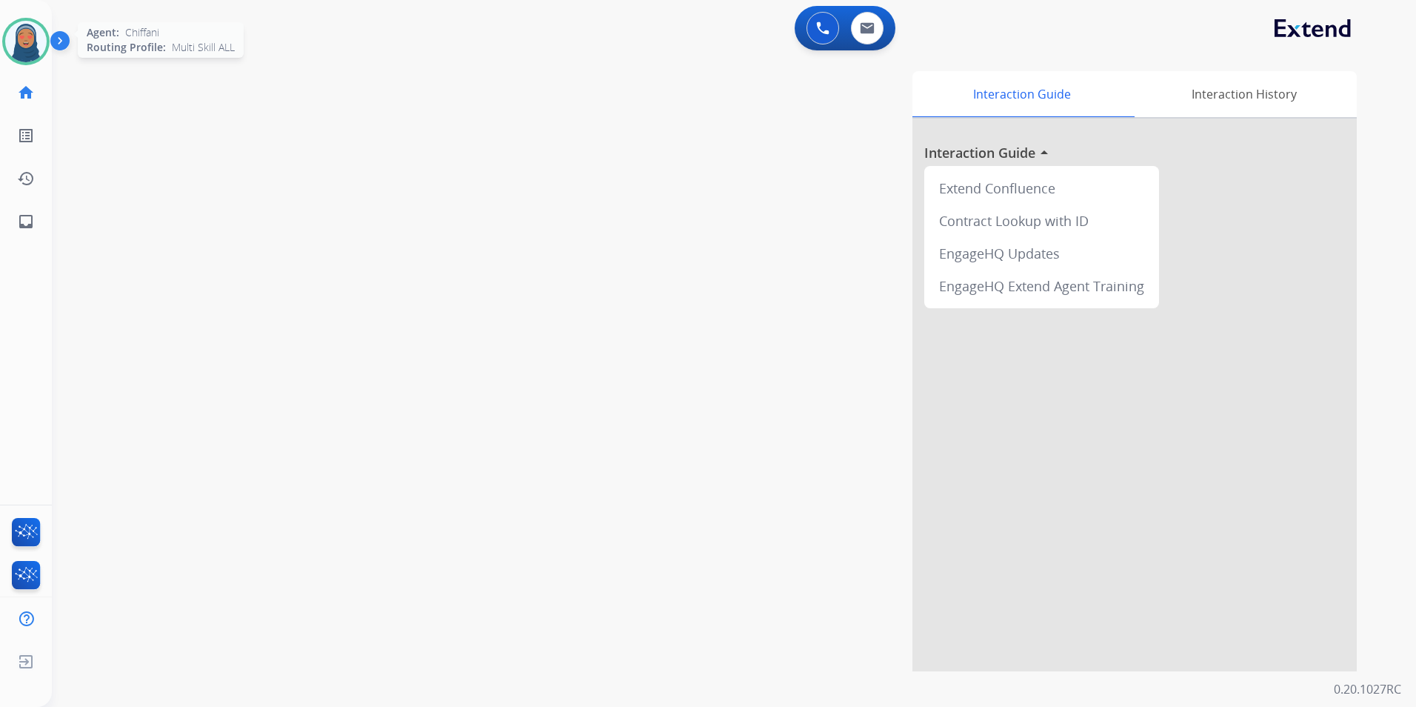
click at [23, 39] on img at bounding box center [25, 41] width 41 height 41
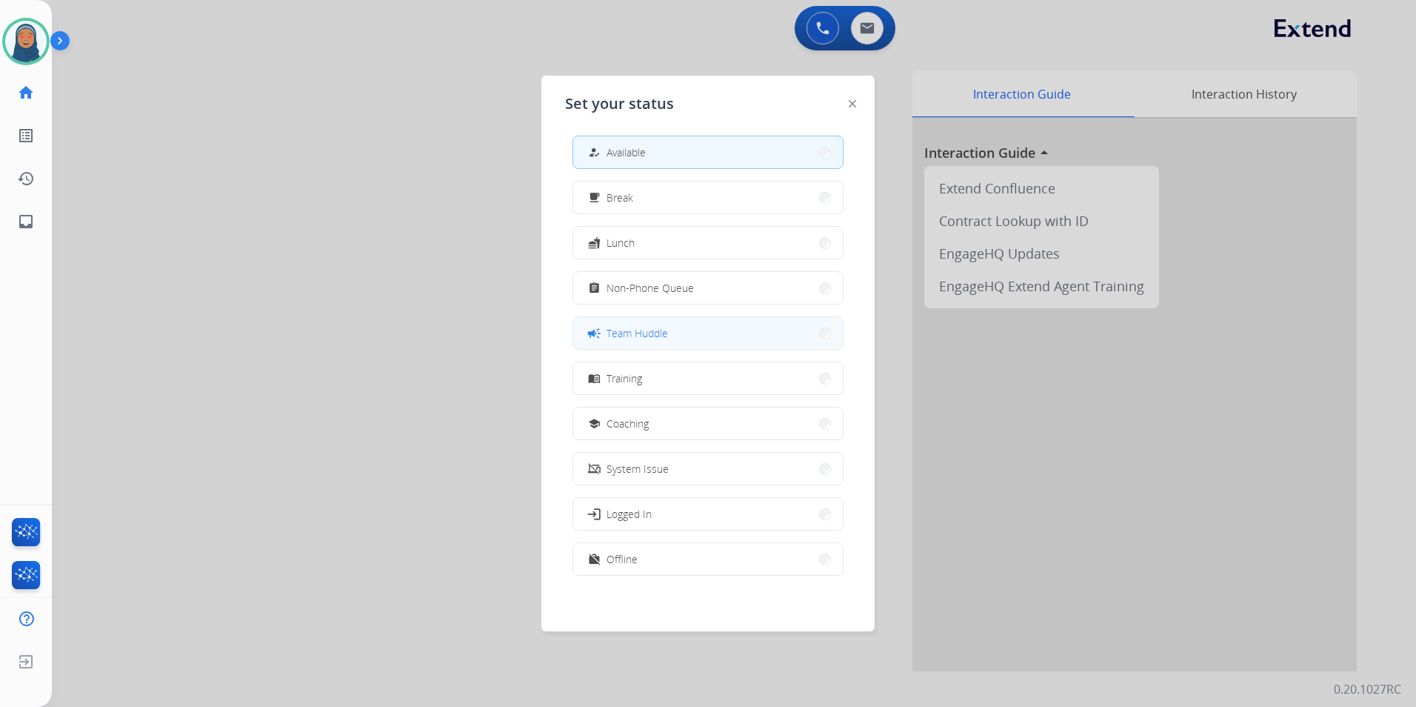
scroll to position [4, 0]
